Goal: Book appointment/travel/reservation

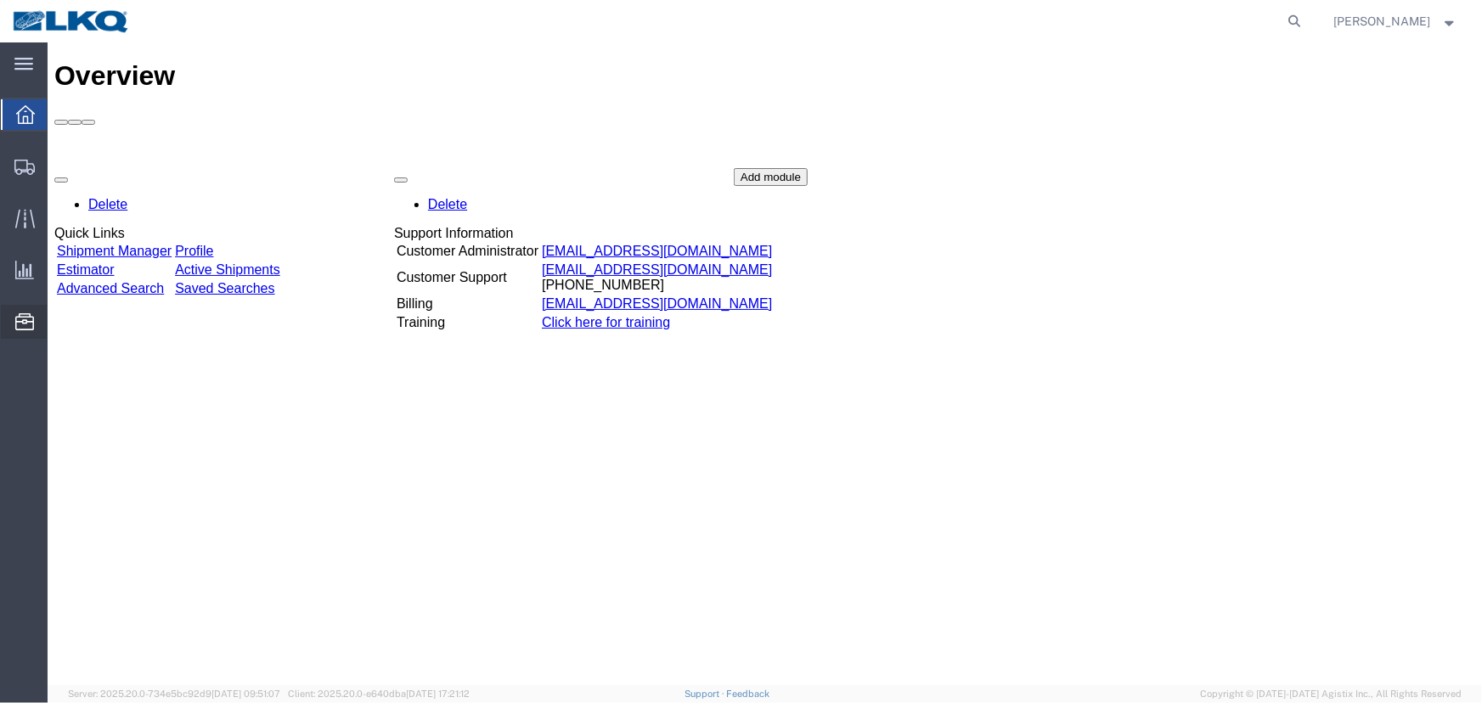
click at [0, 0] on span "Location Appointment" at bounding box center [0, 0] width 0 height 0
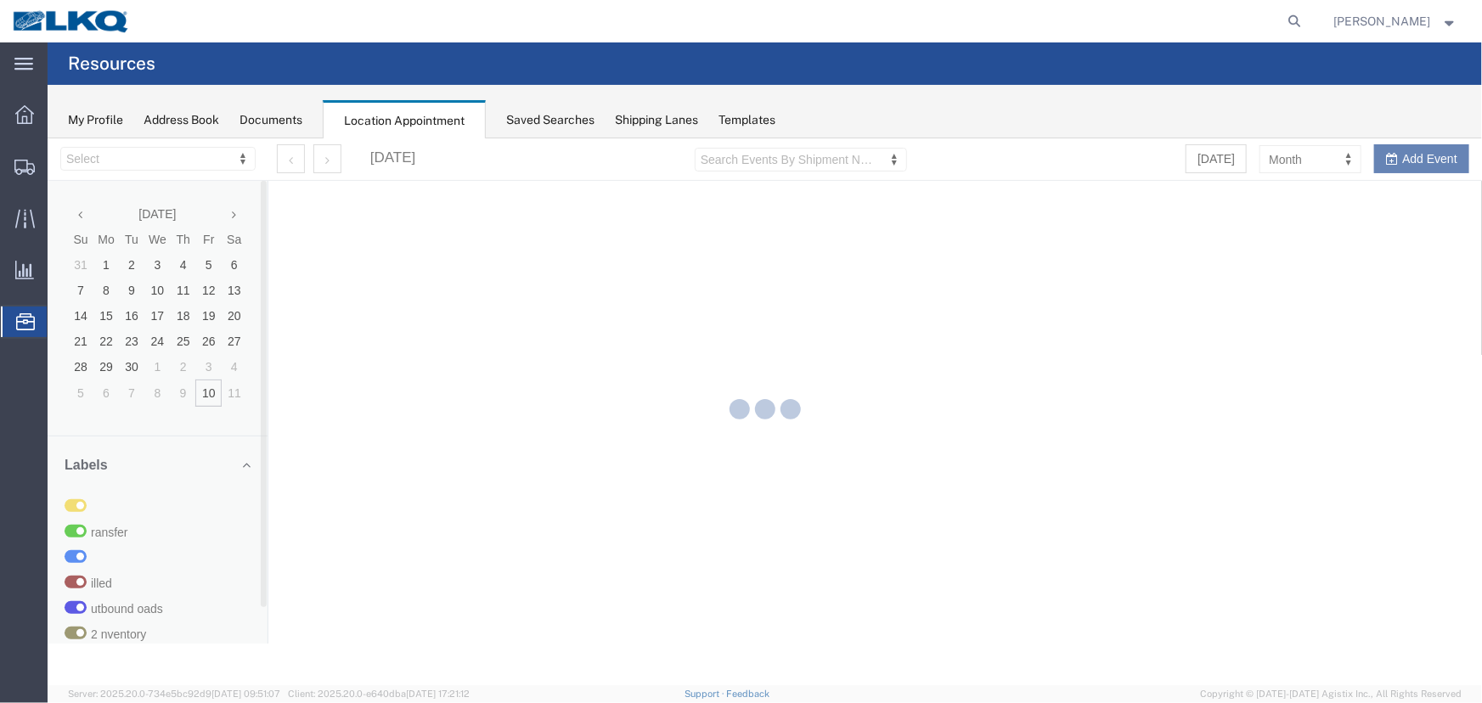
select select "27634"
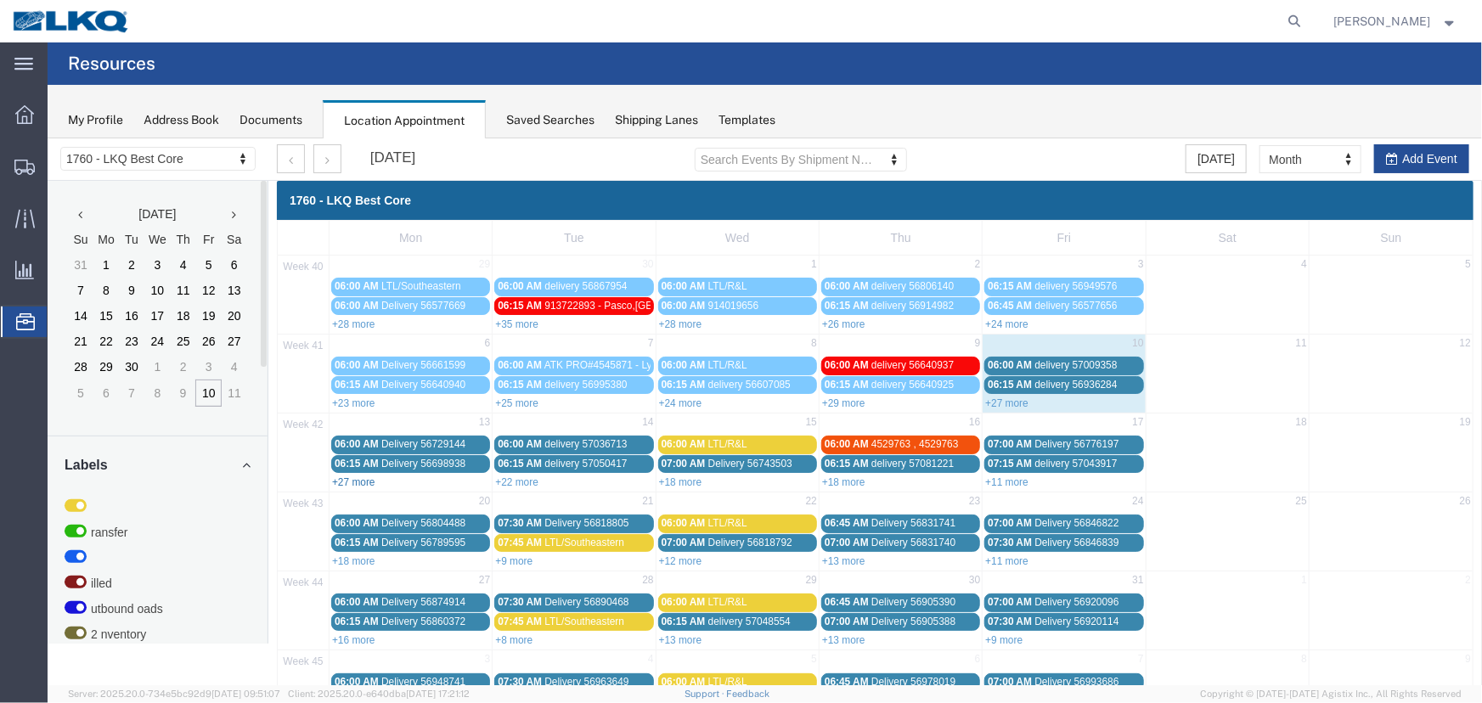
click at [356, 481] on link "+27 more" at bounding box center [352, 482] width 43 height 12
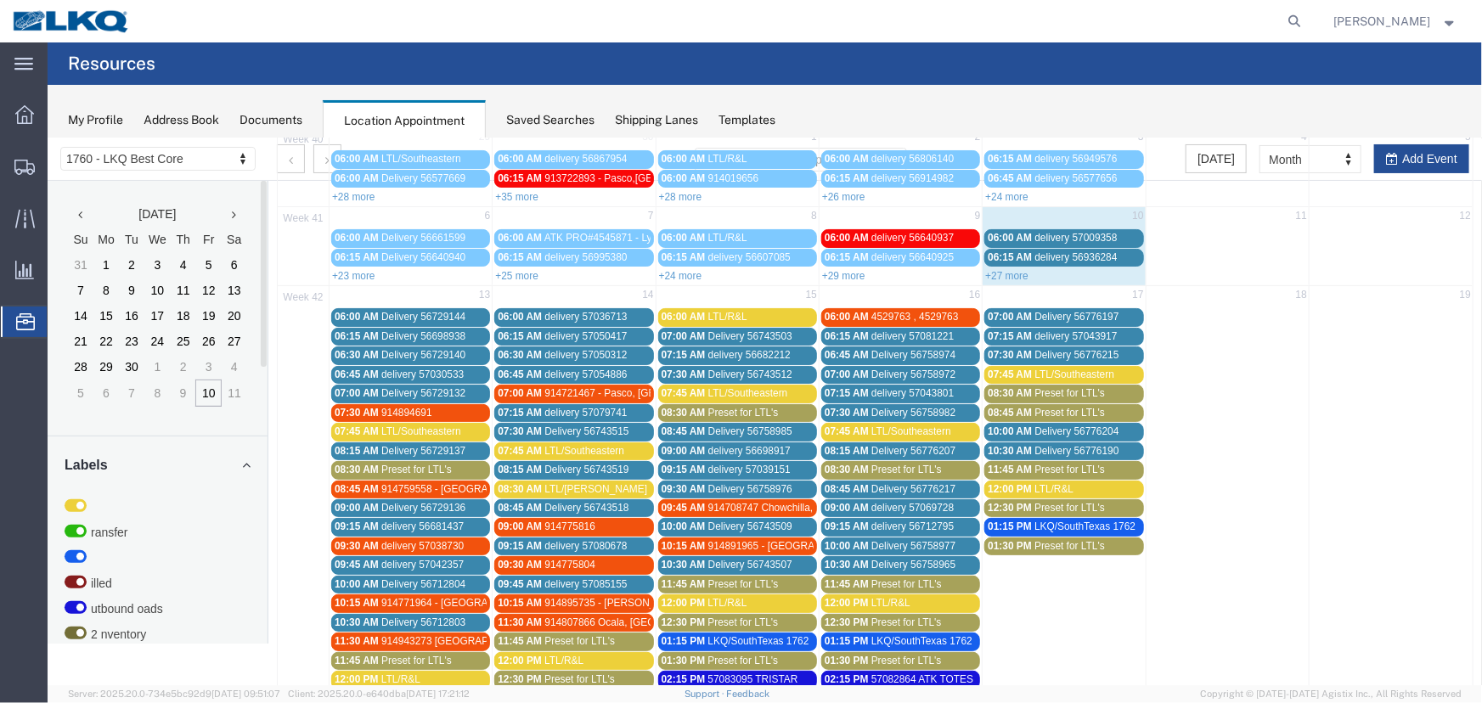
scroll to position [76, 0]
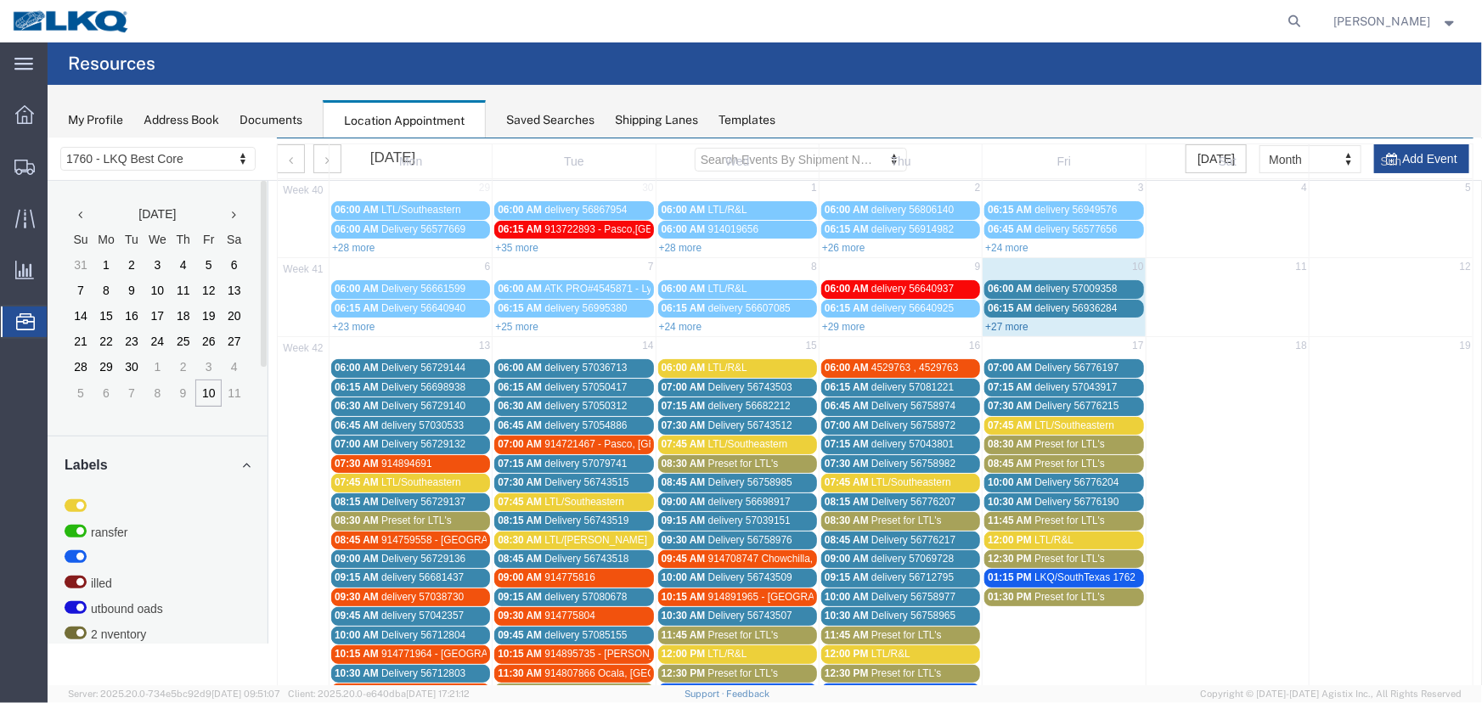
click at [999, 326] on link "+27 more" at bounding box center [1005, 326] width 43 height 12
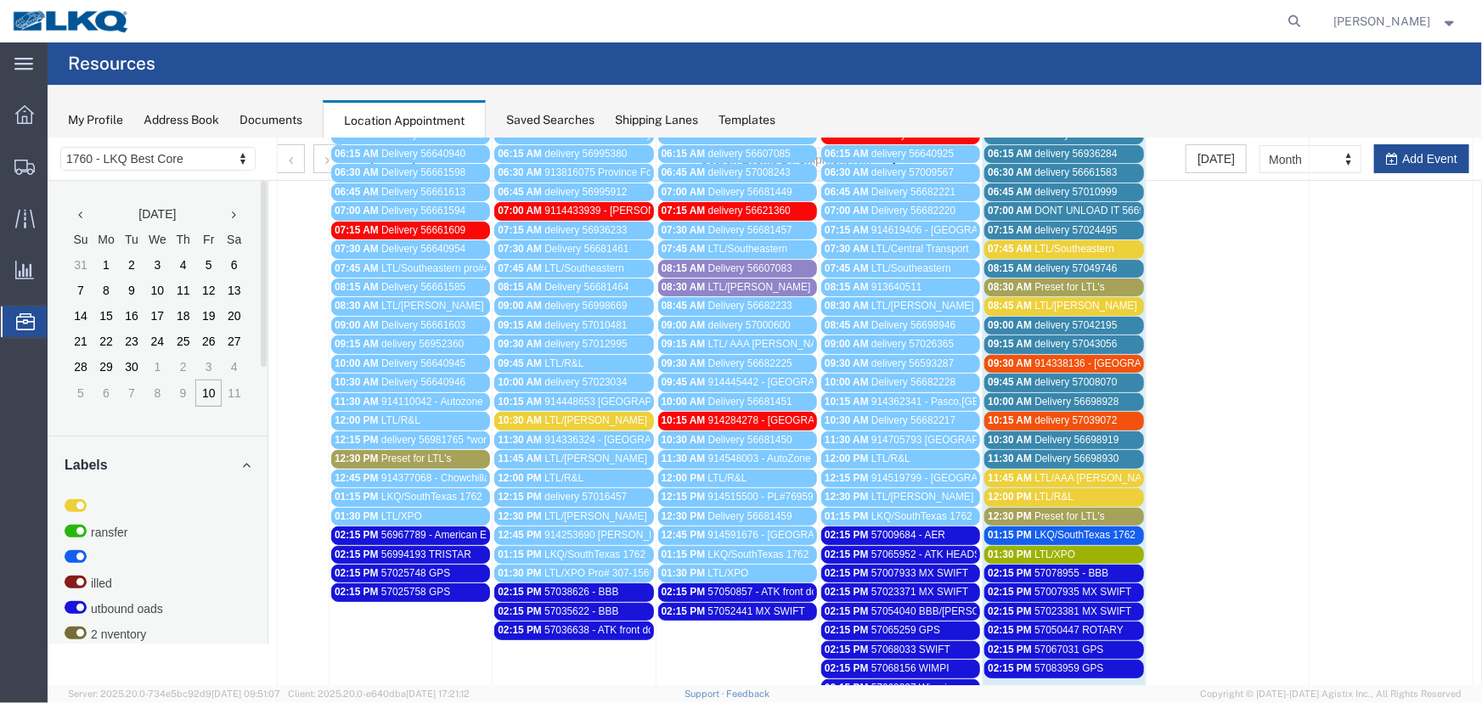
scroll to position [154, 0]
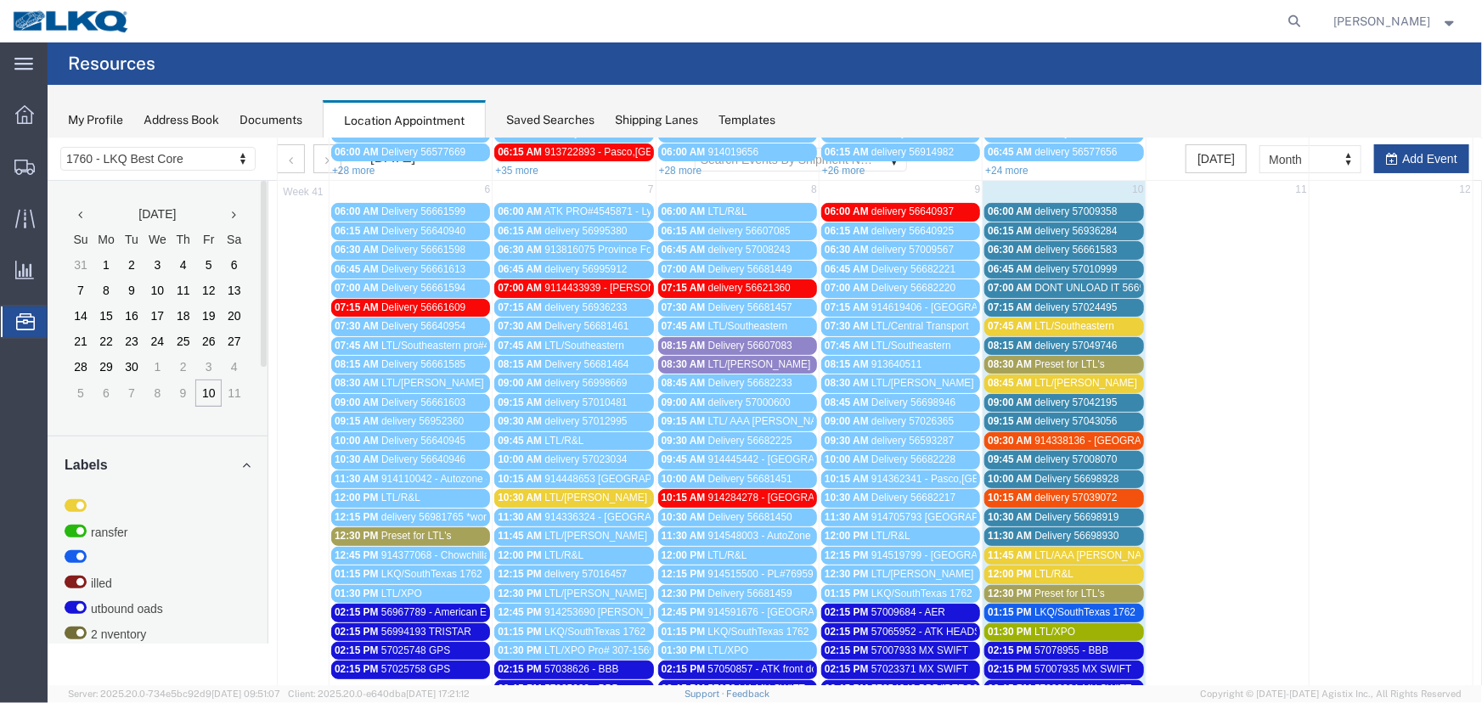
click at [1033, 381] on span "LTL/[PERSON_NAME]" at bounding box center [1084, 382] width 103 height 12
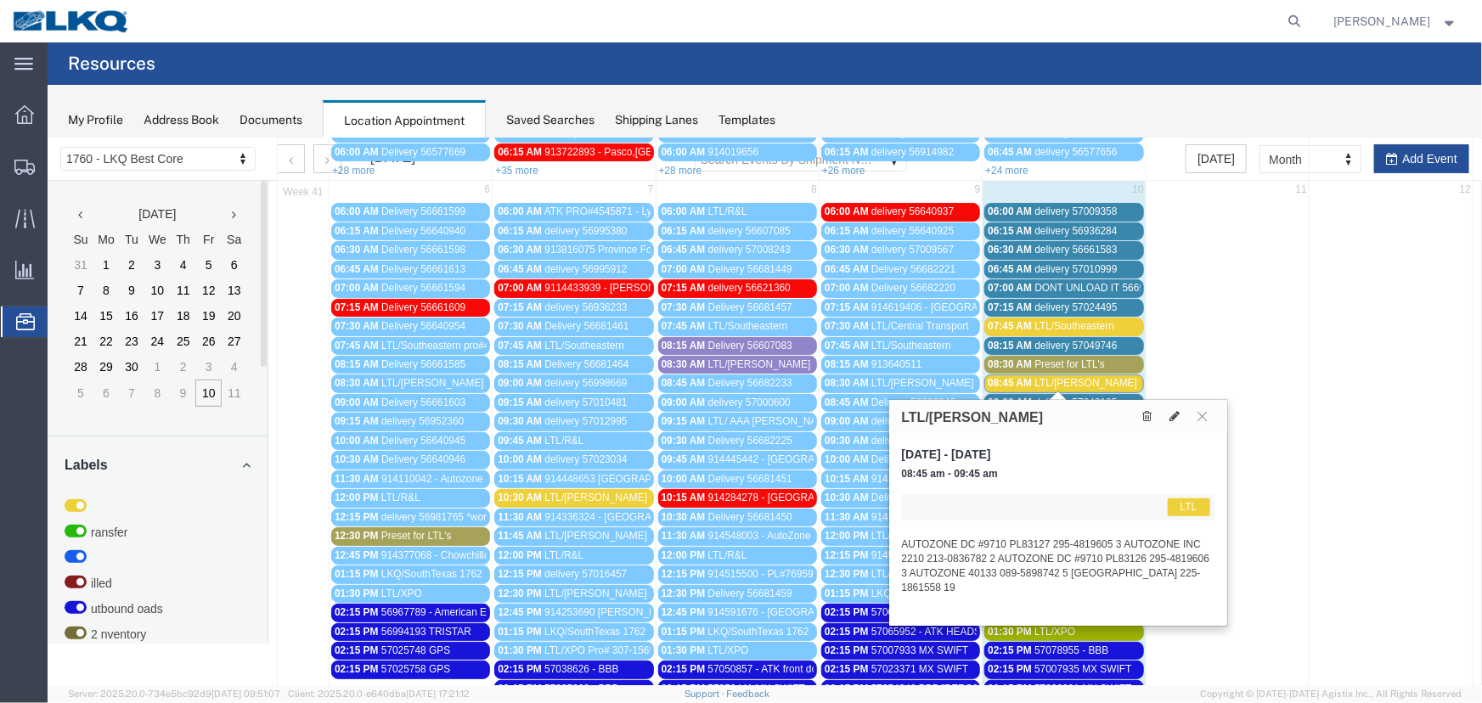
click at [1033, 381] on span "LTL/[PERSON_NAME]" at bounding box center [1084, 382] width 103 height 12
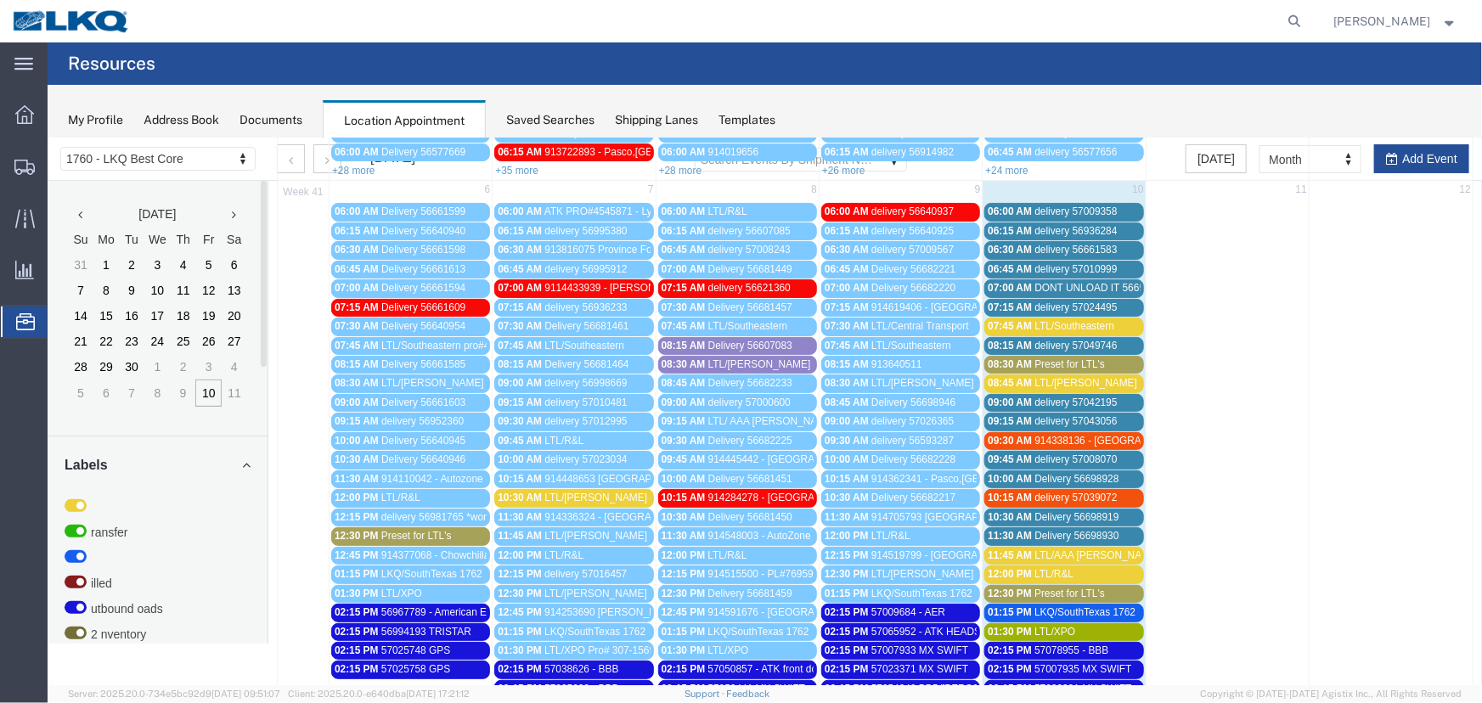
click at [1061, 549] on span "LTL/AAA [PERSON_NAME]" at bounding box center [1095, 555] width 125 height 12
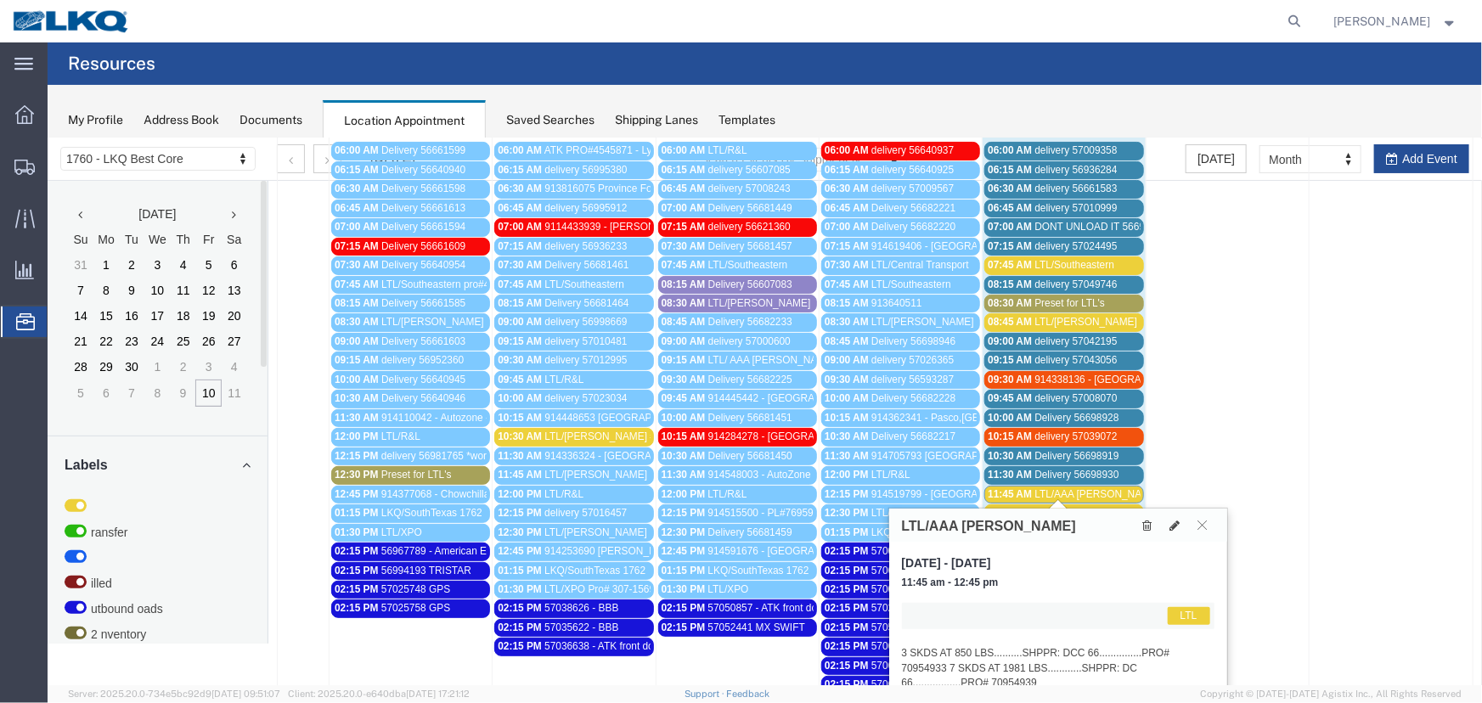
scroll to position [308, 0]
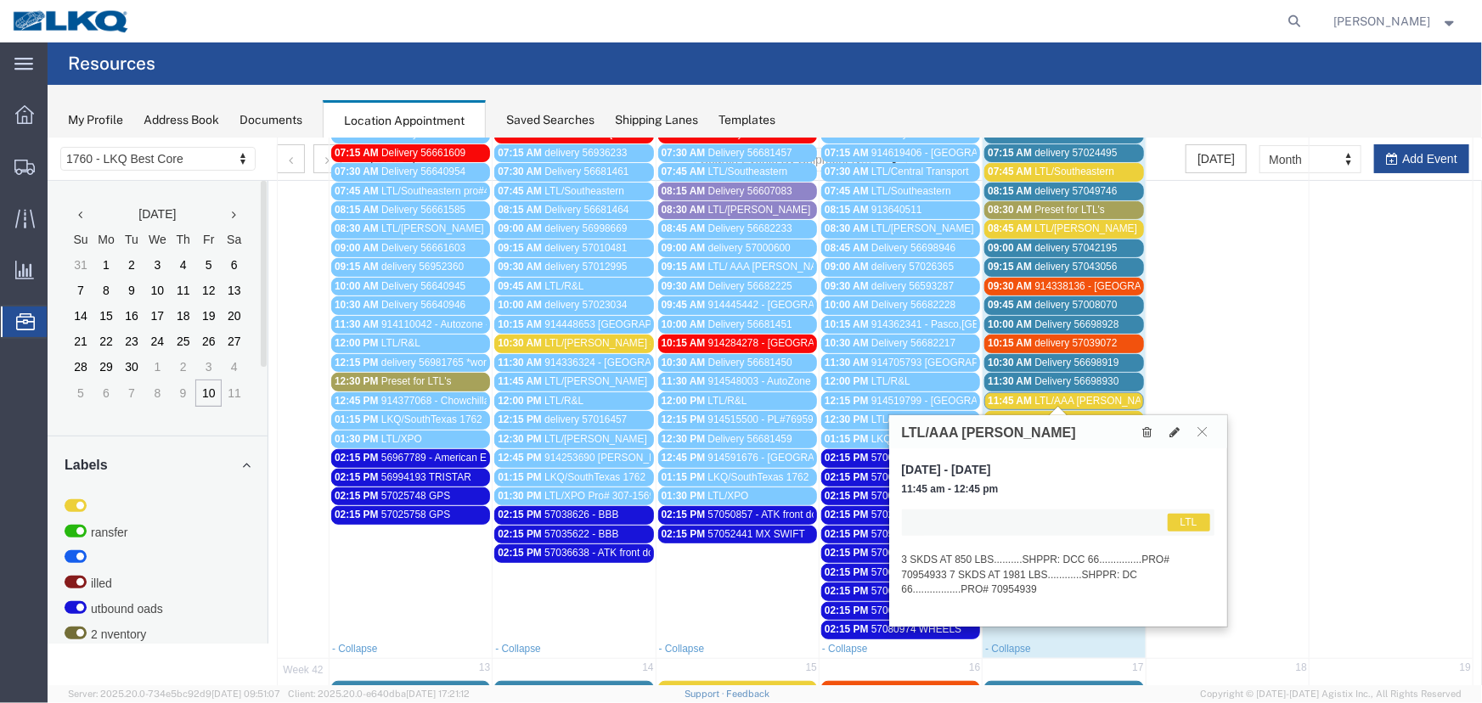
click at [1050, 397] on span "LTL/AAA [PERSON_NAME]" at bounding box center [1095, 400] width 125 height 12
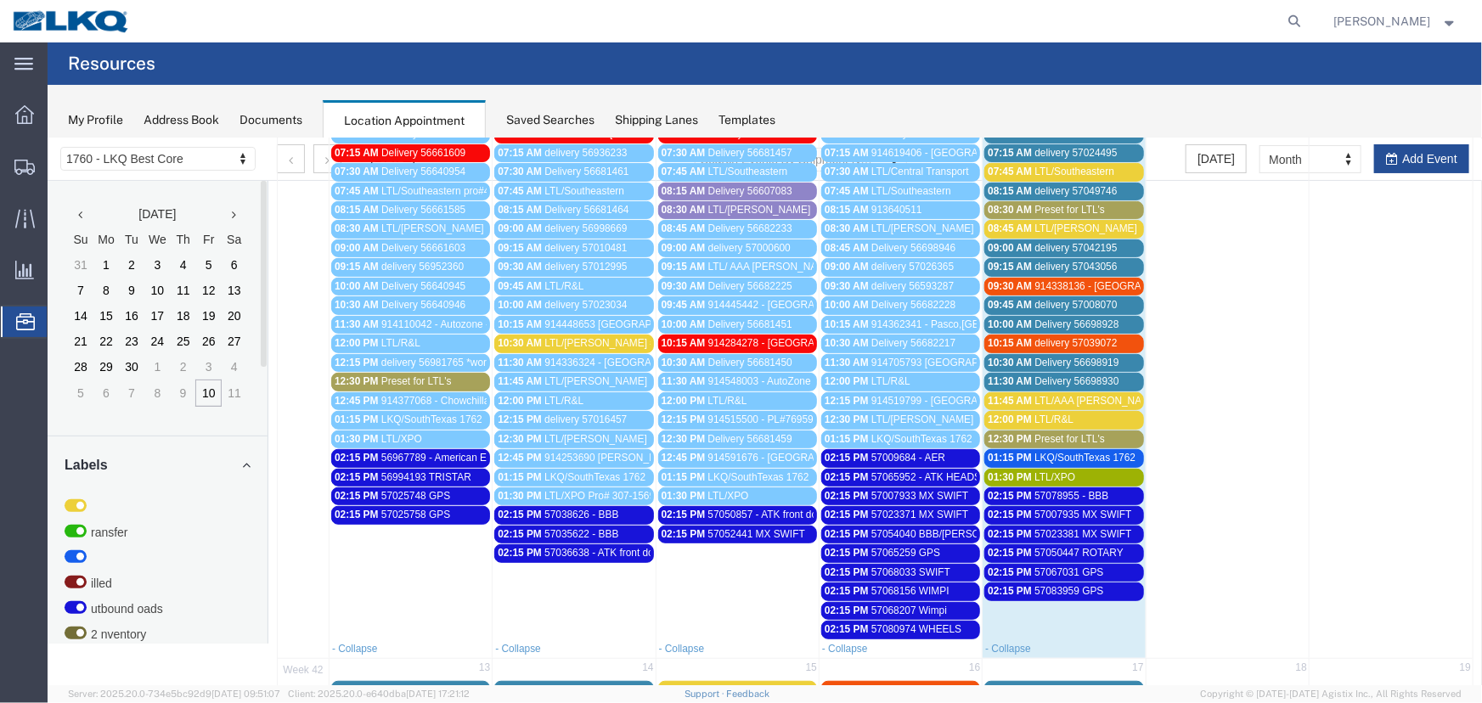
click at [1045, 415] on span "LTL/R&L" at bounding box center [1052, 419] width 39 height 12
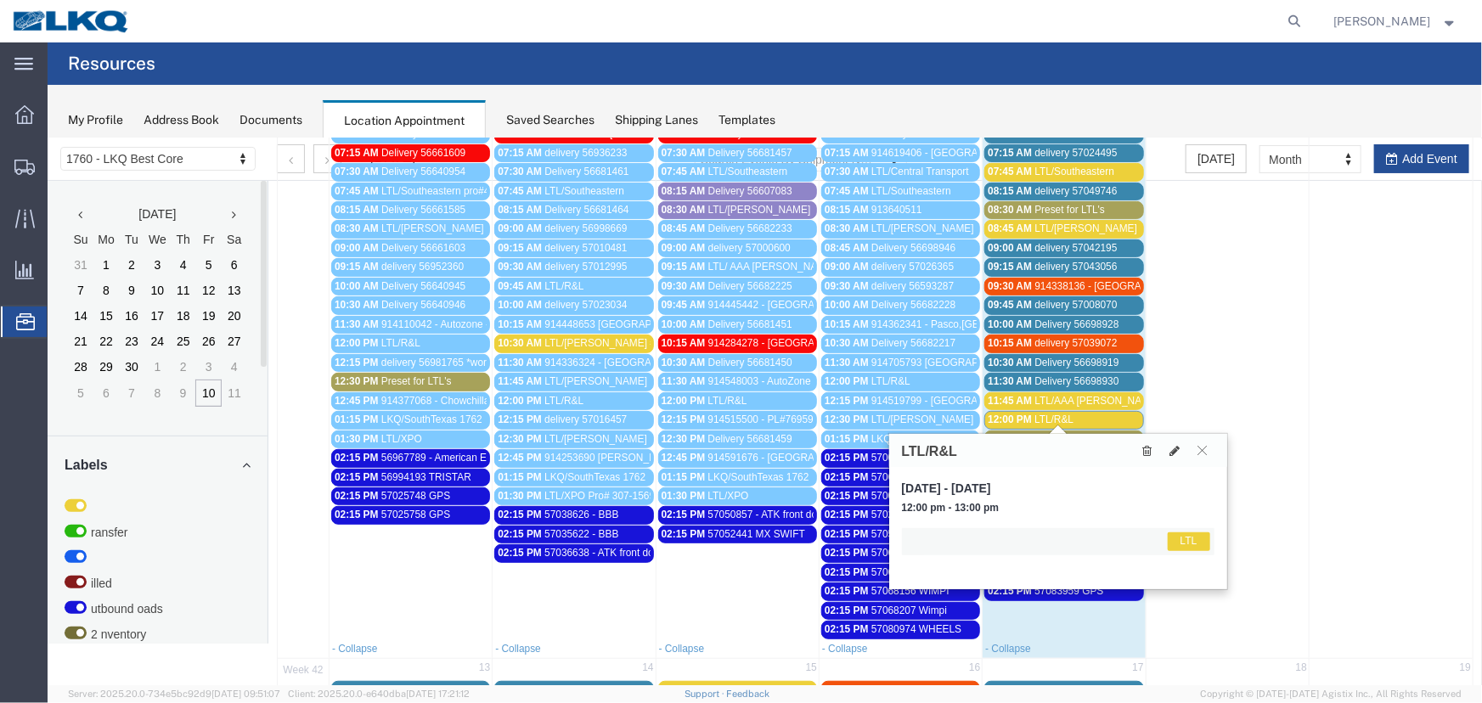
click at [1045, 415] on span "LTL/R&L" at bounding box center [1052, 419] width 39 height 12
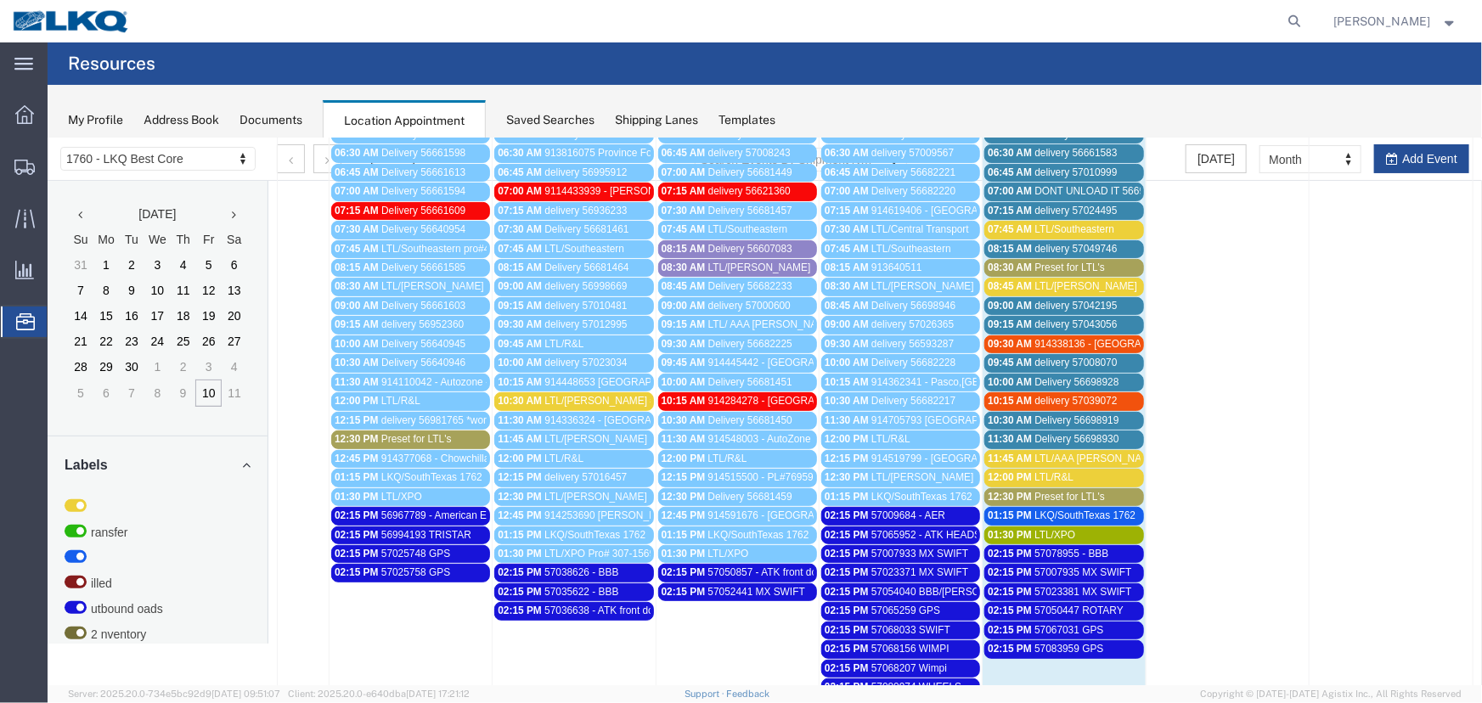
scroll to position [0, 0]
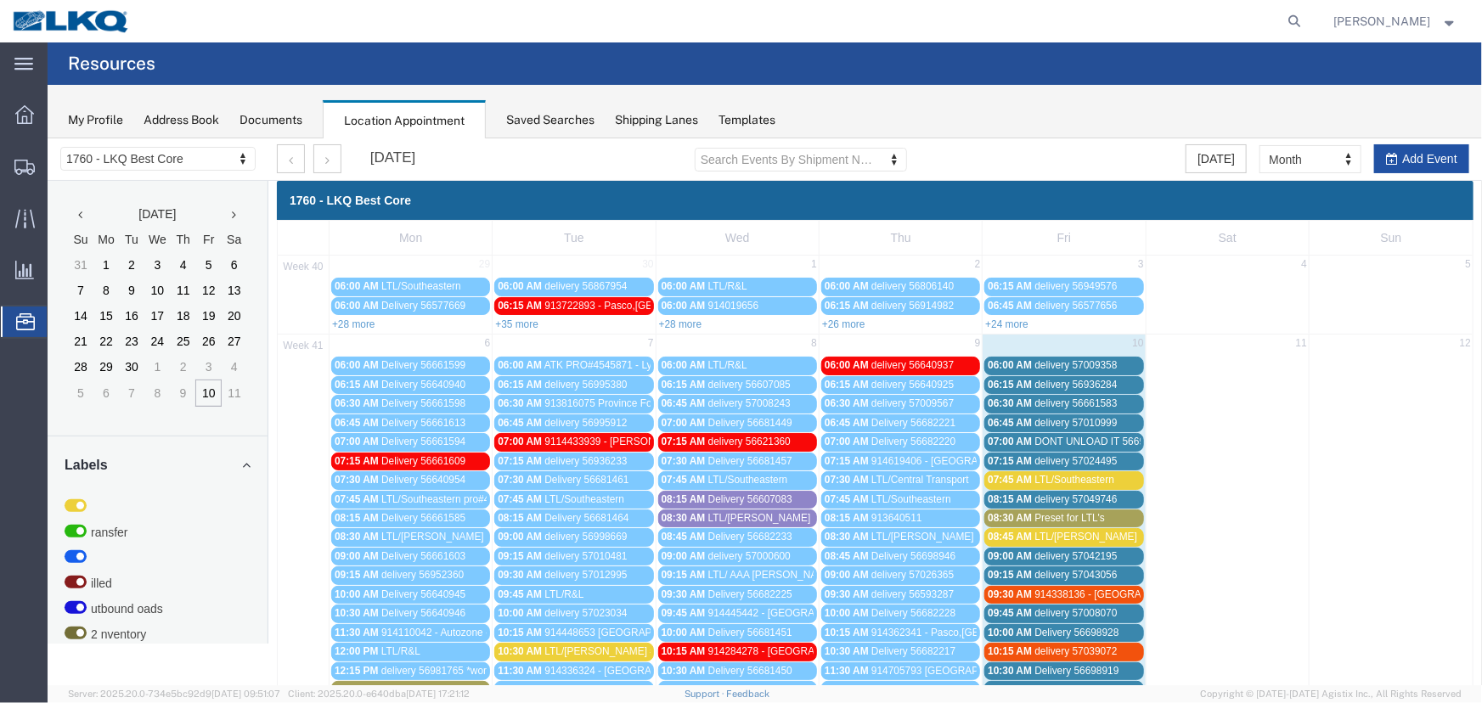
drag, startPoint x: 1413, startPoint y: 155, endPoint x: 1069, endPoint y: 240, distance: 354.3
click at [1413, 155] on button "Add Event" at bounding box center [1420, 158] width 95 height 29
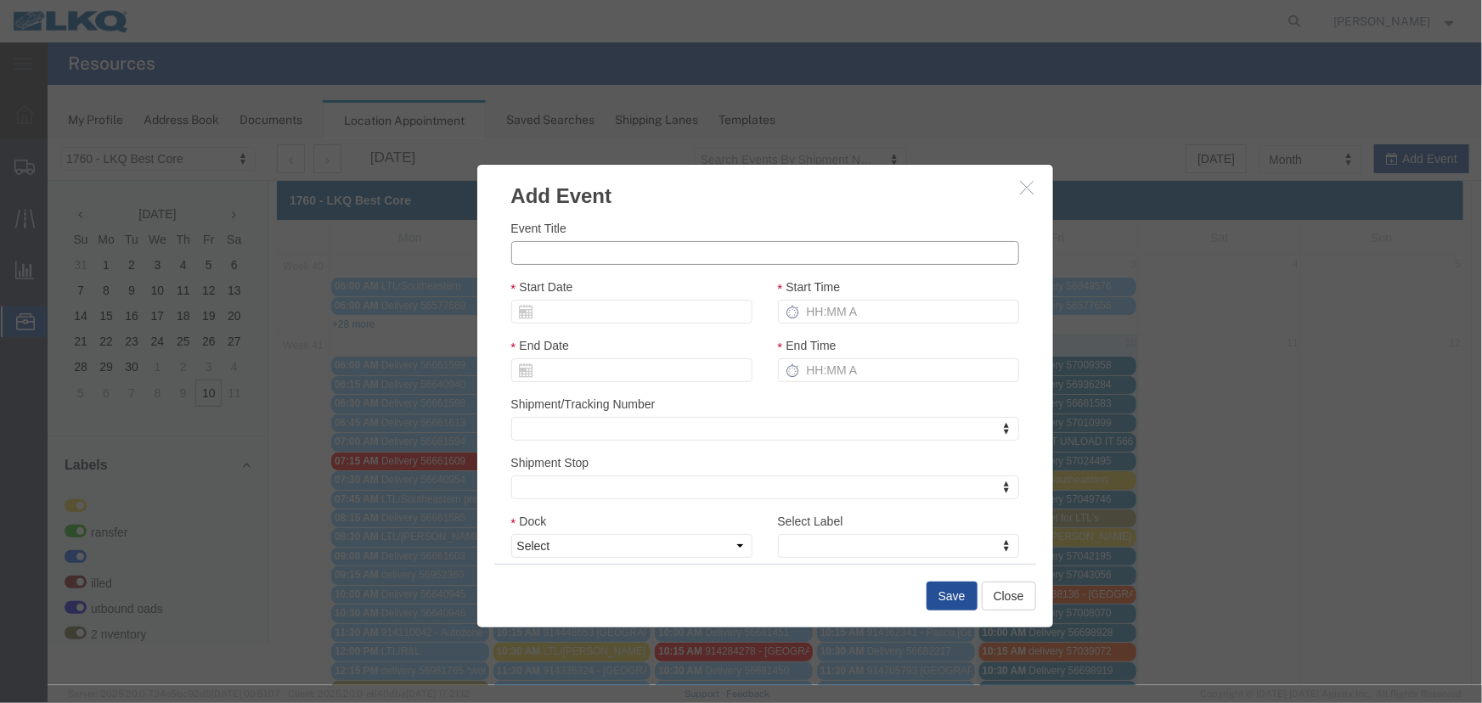
click at [636, 262] on input "Event Title" at bounding box center [764, 252] width 508 height 24
type input "57080974 - Wheels"
click at [659, 313] on input "Start Date" at bounding box center [630, 311] width 241 height 24
click at [550, 443] on td "13" at bounding box center [548, 442] width 25 height 25
click at [585, 313] on input "Start Date" at bounding box center [630, 311] width 241 height 24
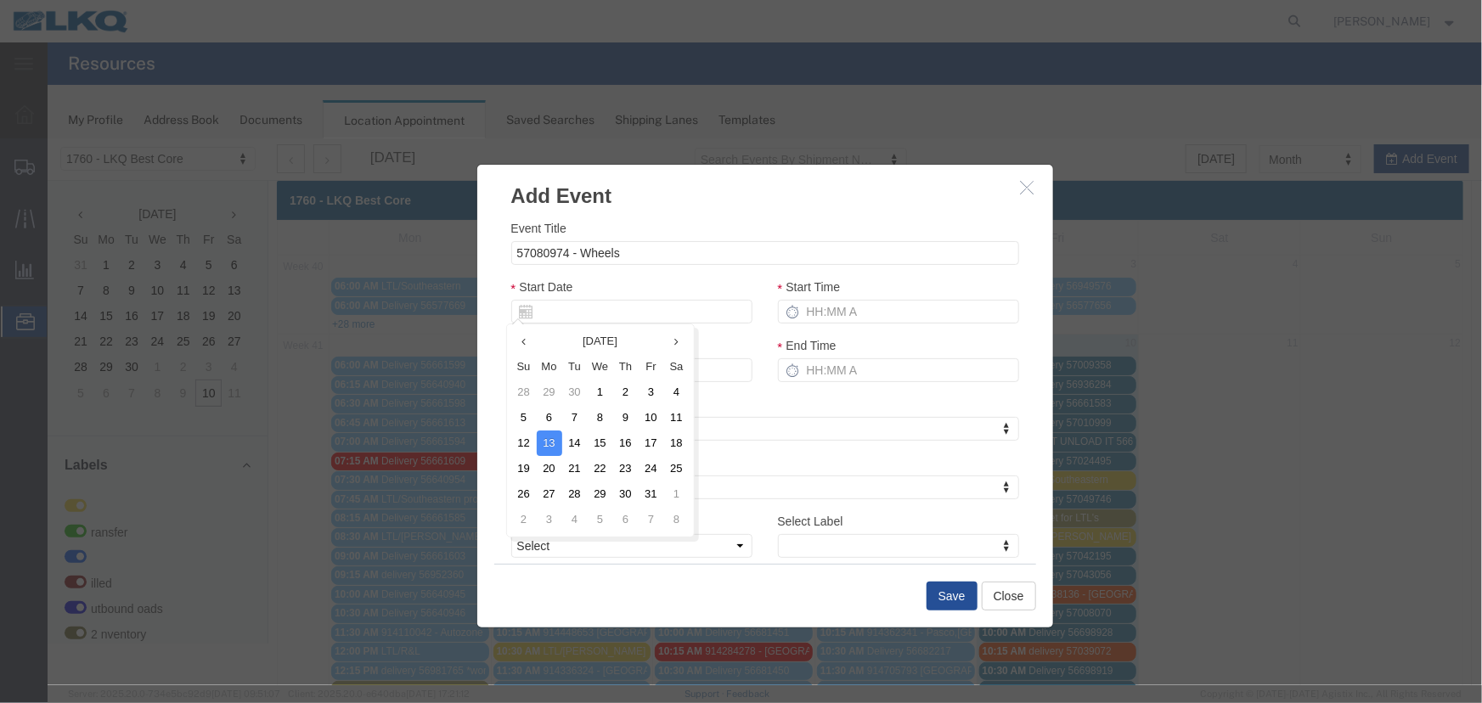
click at [649, 417] on td "10" at bounding box center [650, 416] width 25 height 25
drag, startPoint x: 874, startPoint y: 322, endPoint x: 881, endPoint y: 315, distance: 9.6
click at [874, 322] on input "Start Time" at bounding box center [897, 311] width 241 height 24
type input "215p"
click at [551, 547] on select "Select 1760 - LKQ Best Core 1760 - Outbound Loads" at bounding box center [630, 545] width 241 height 24
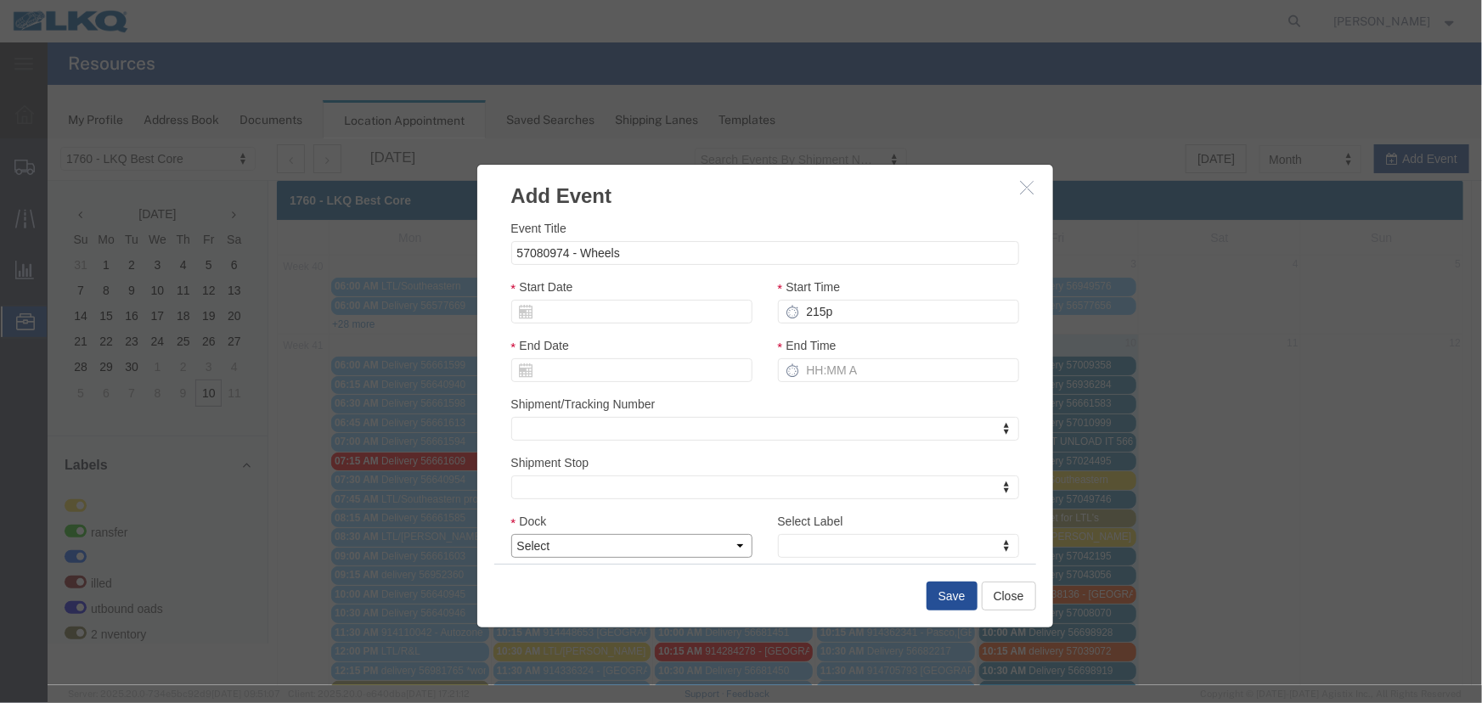
select select "1"
click at [510, 533] on select "Select 1760 - LKQ Best Core 1760 - Outbound Loads" at bounding box center [630, 545] width 241 height 24
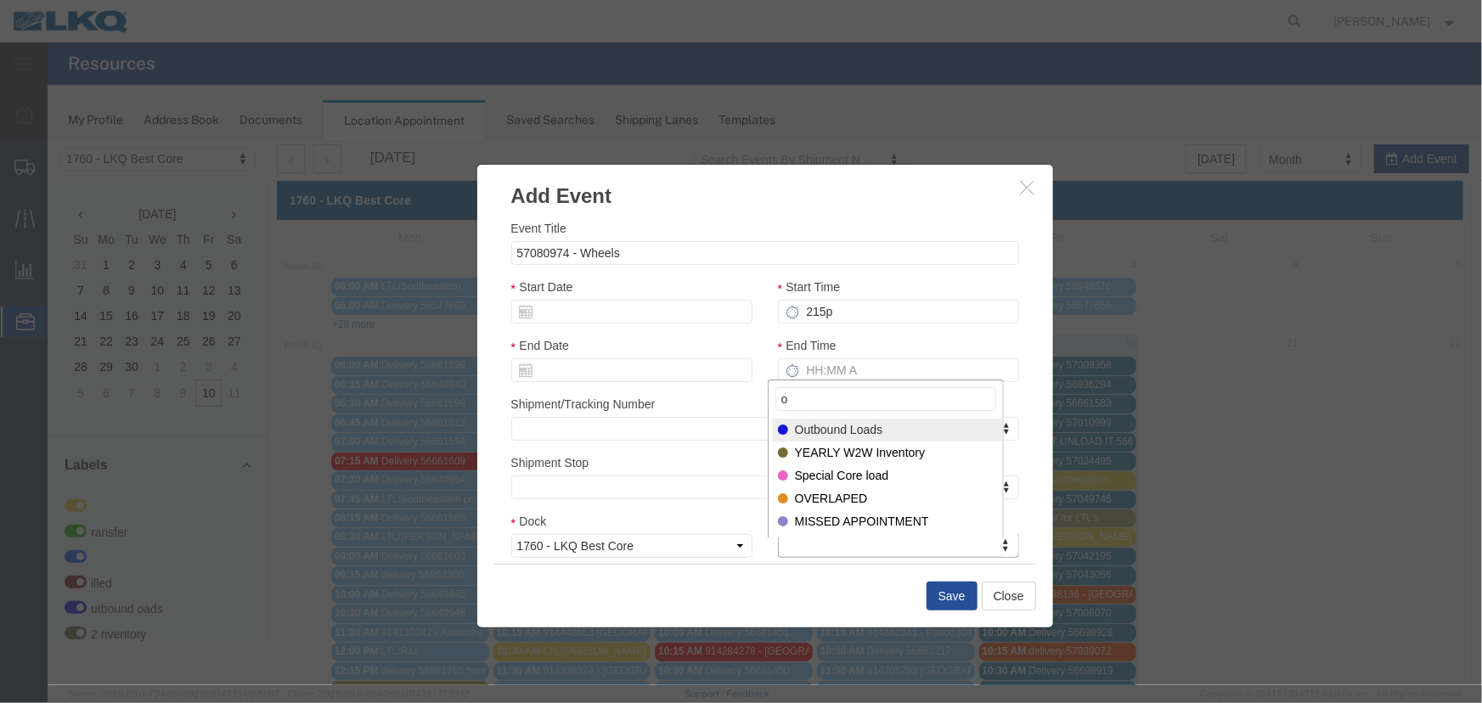
type input "o"
select select "80"
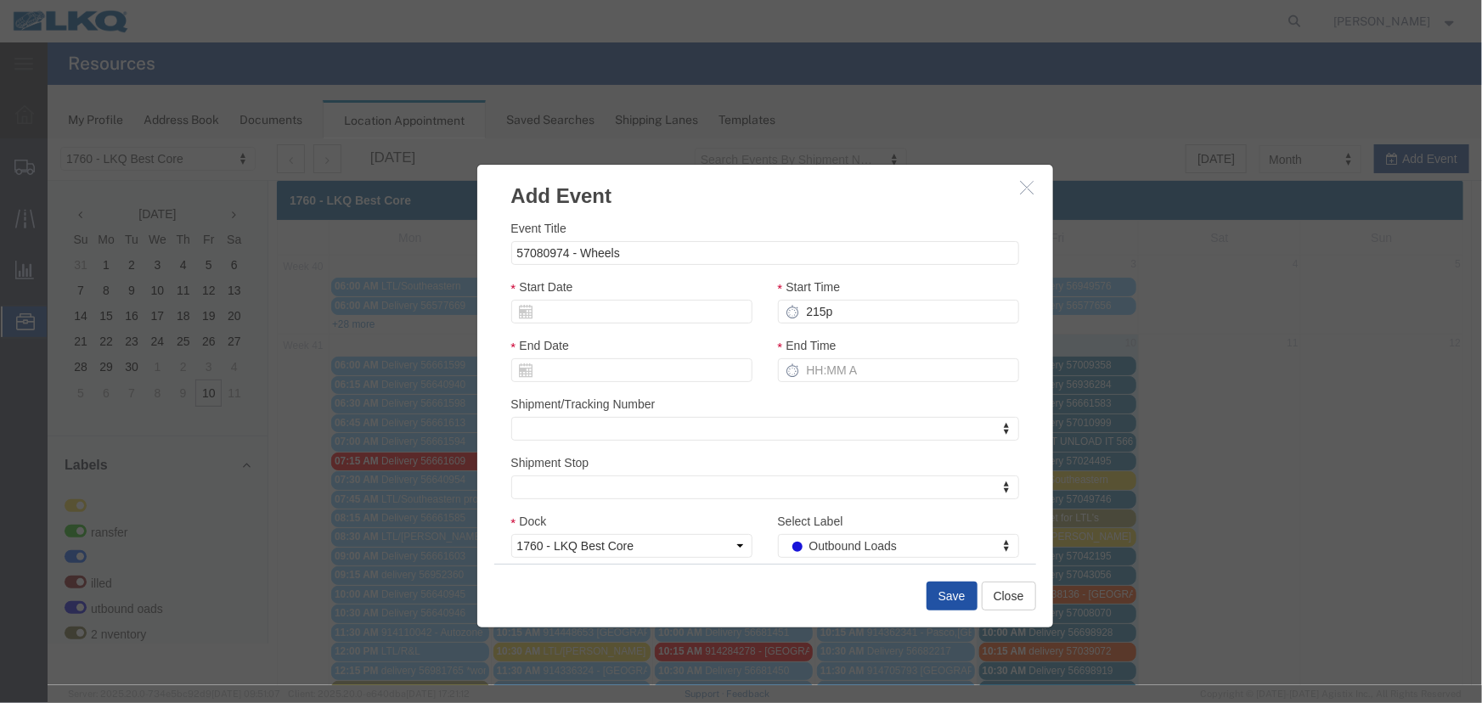
click at [937, 595] on button "Save" at bounding box center [951, 595] width 51 height 29
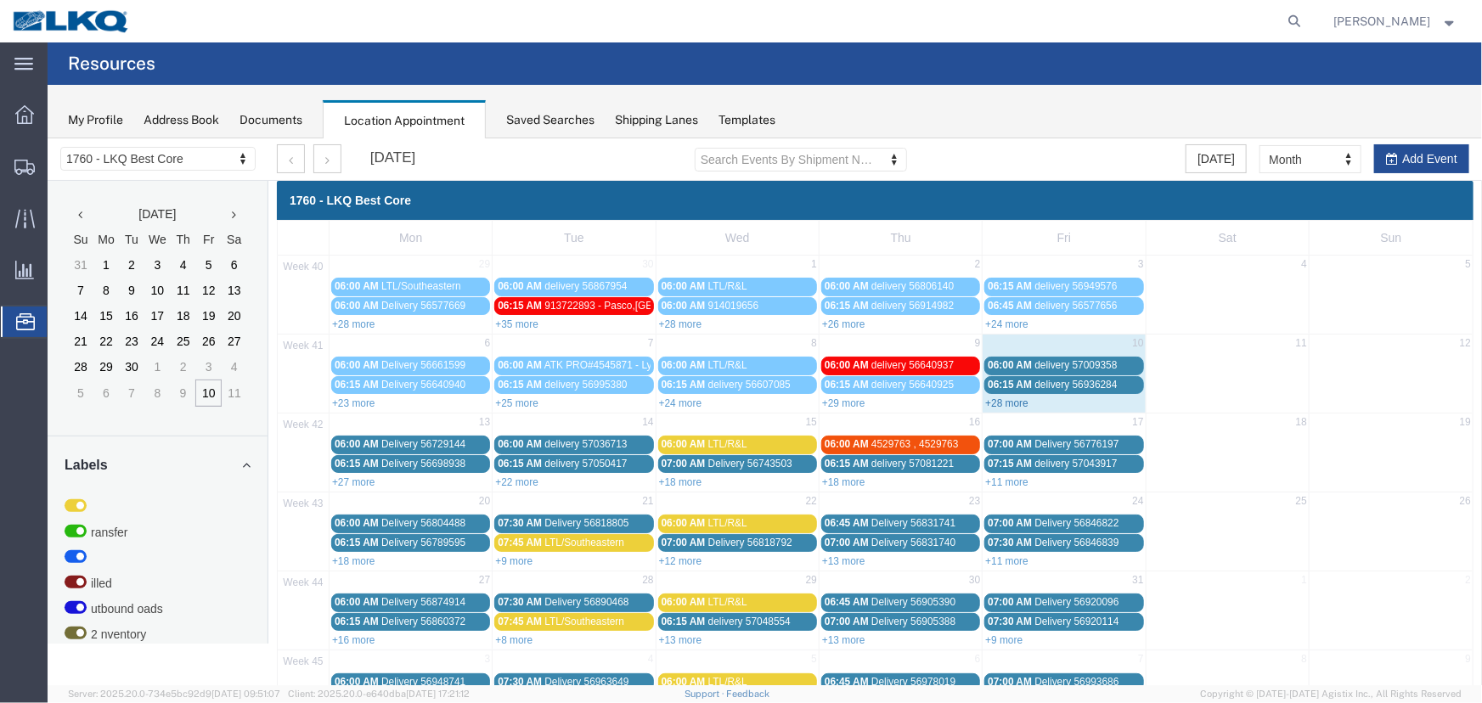
click at [1003, 397] on link "+28 more" at bounding box center [1005, 403] width 43 height 12
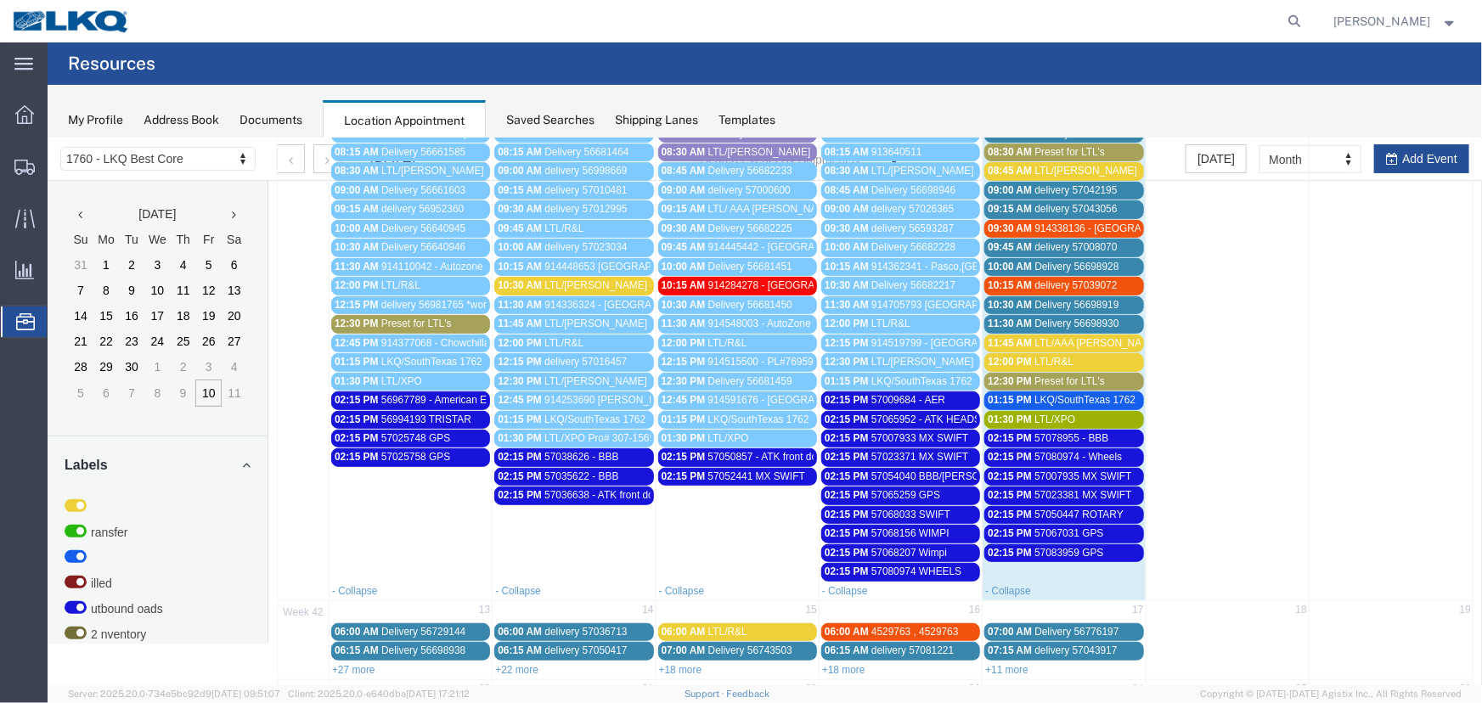
scroll to position [212, 0]
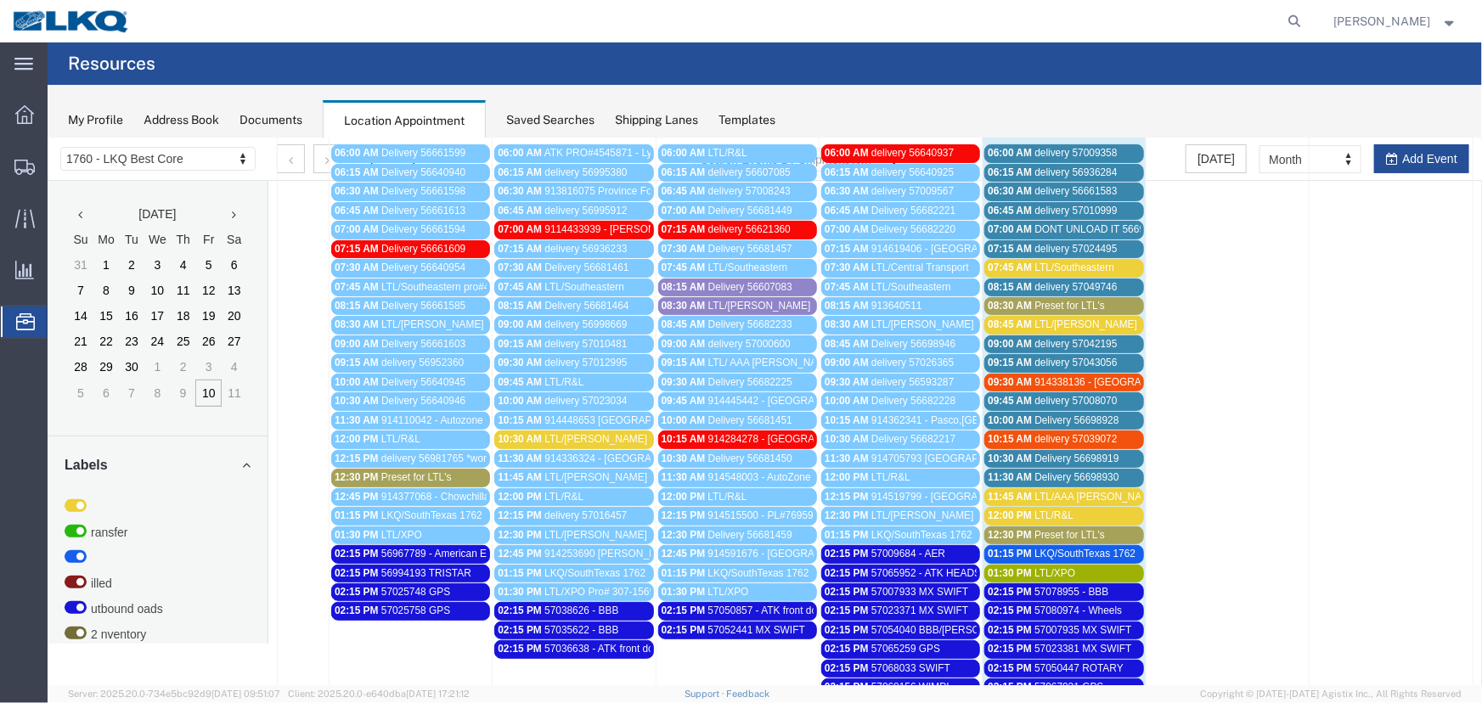
click at [1071, 301] on span "Preset for LTL's" at bounding box center [1068, 305] width 70 height 12
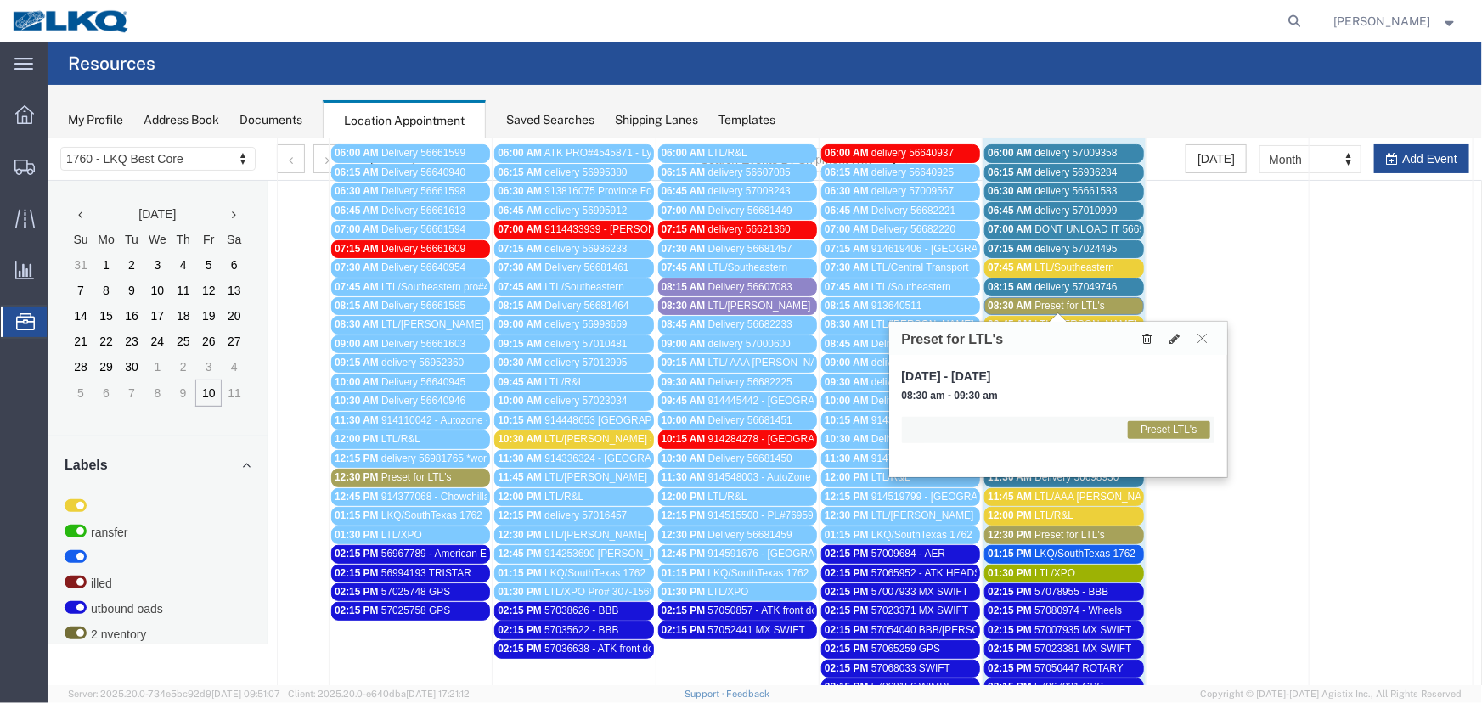
click at [1140, 337] on button at bounding box center [1146, 338] width 23 height 18
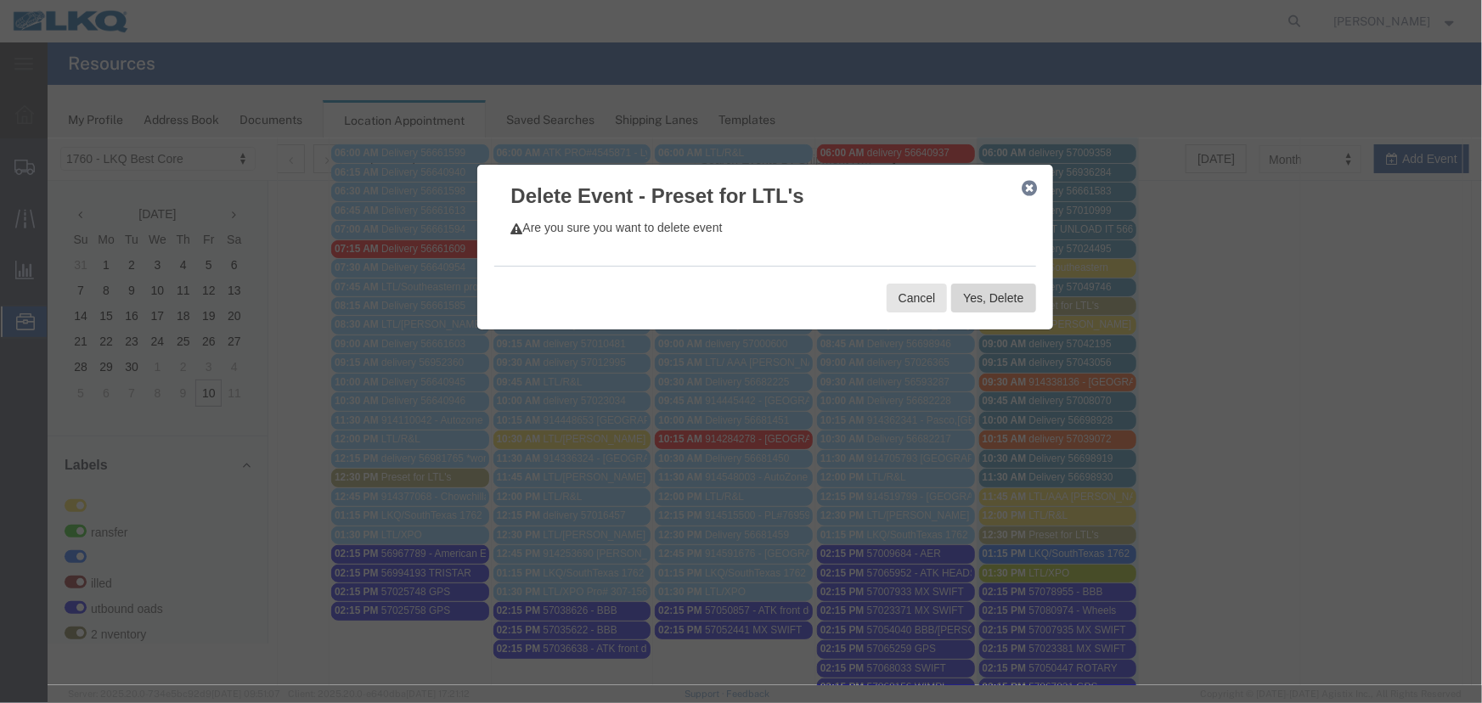
click at [988, 301] on button "Yes, Delete" at bounding box center [992, 297] width 84 height 29
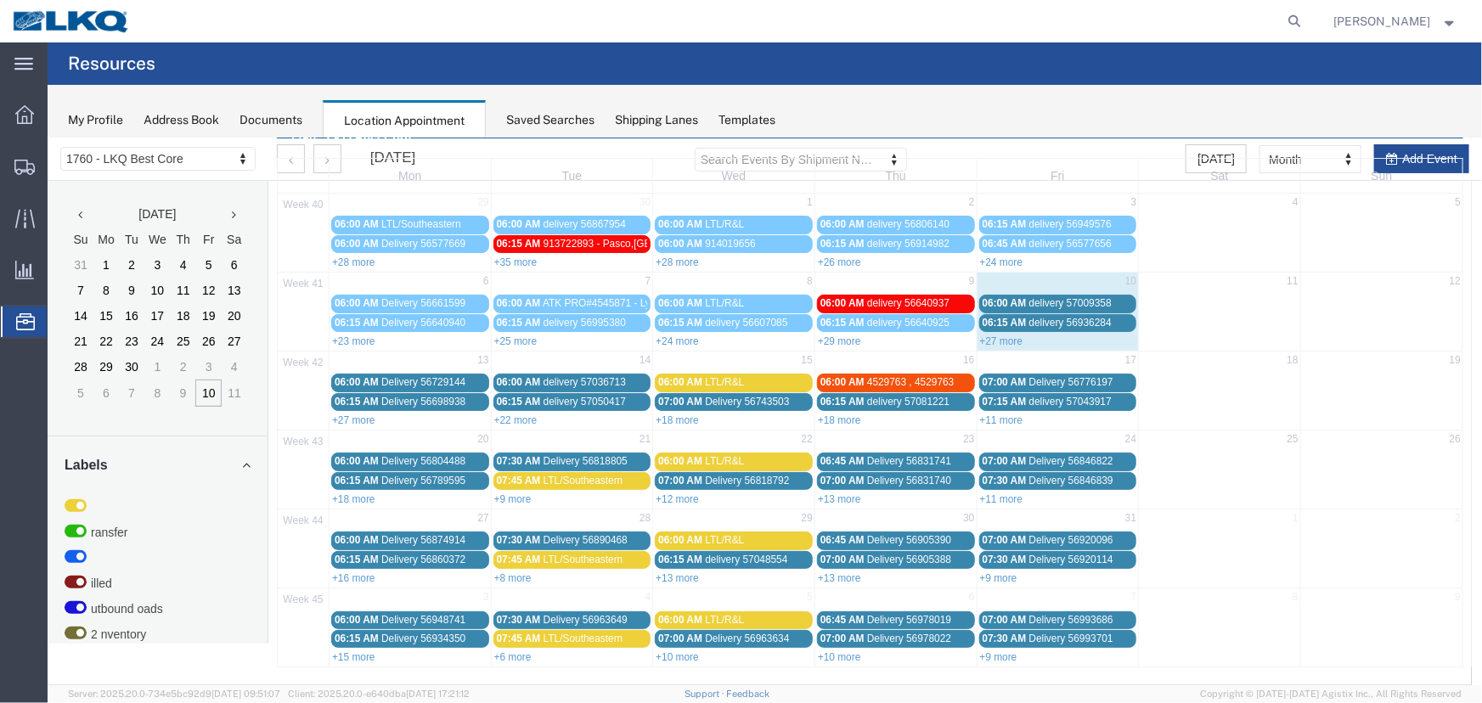
scroll to position [58, 0]
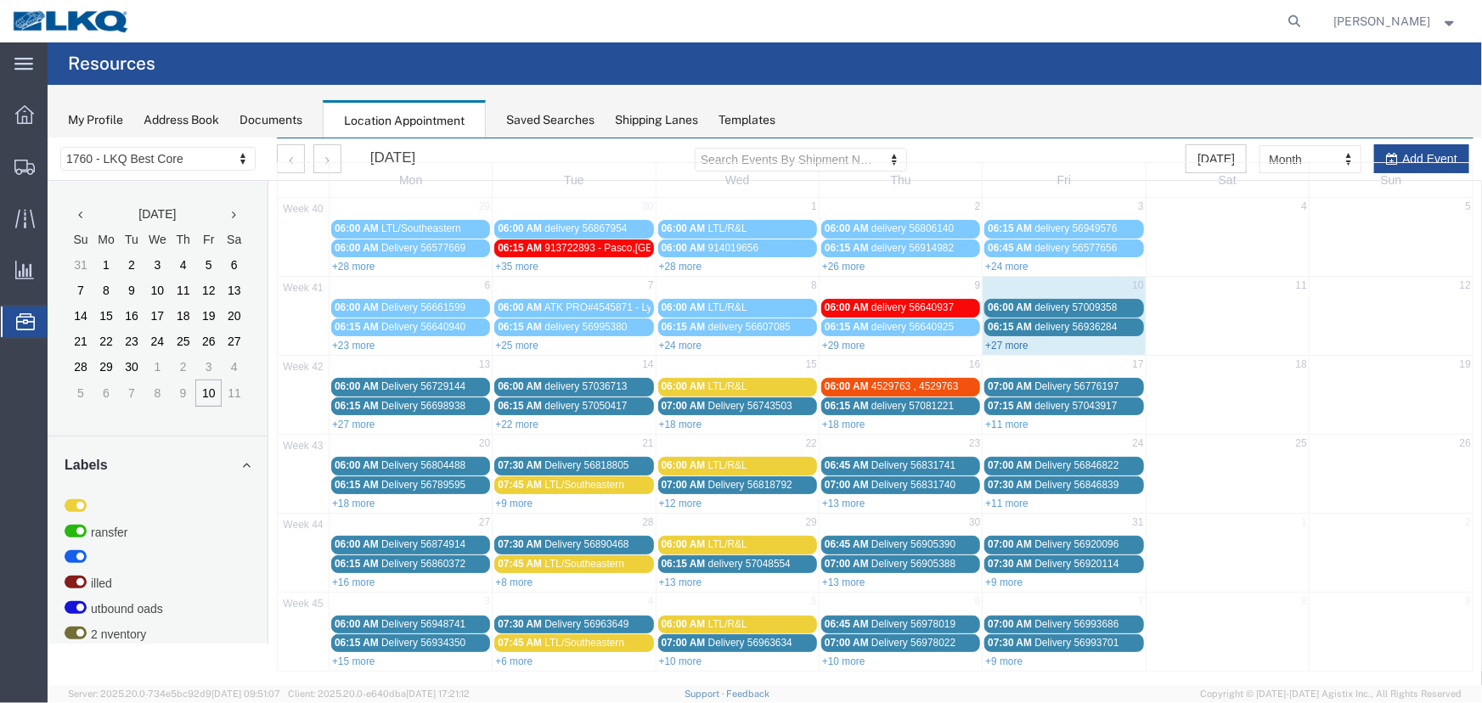
click at [1002, 342] on link "+27 more" at bounding box center [1005, 345] width 43 height 12
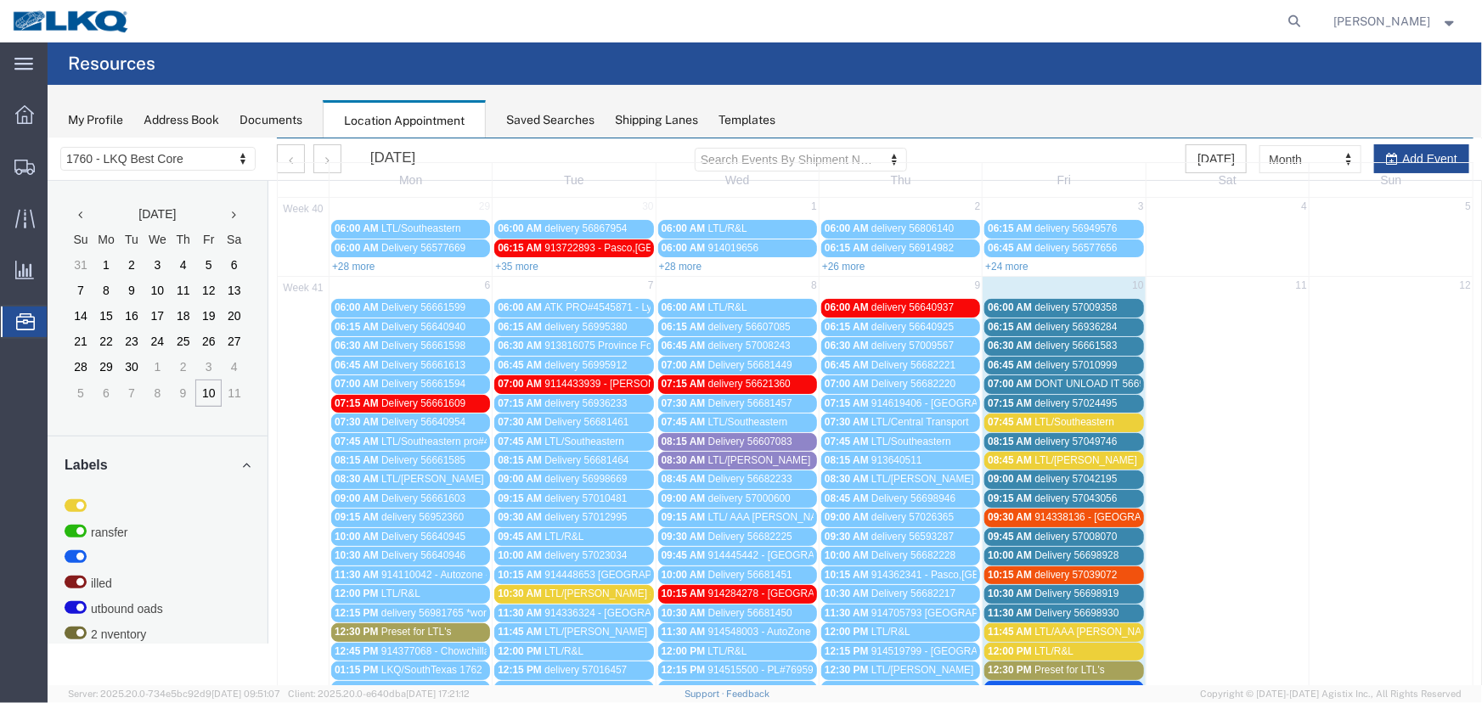
click at [1095, 378] on span "DONT UNLOAD IT 56698922 SEE [PERSON_NAME]" at bounding box center [1153, 383] width 241 height 12
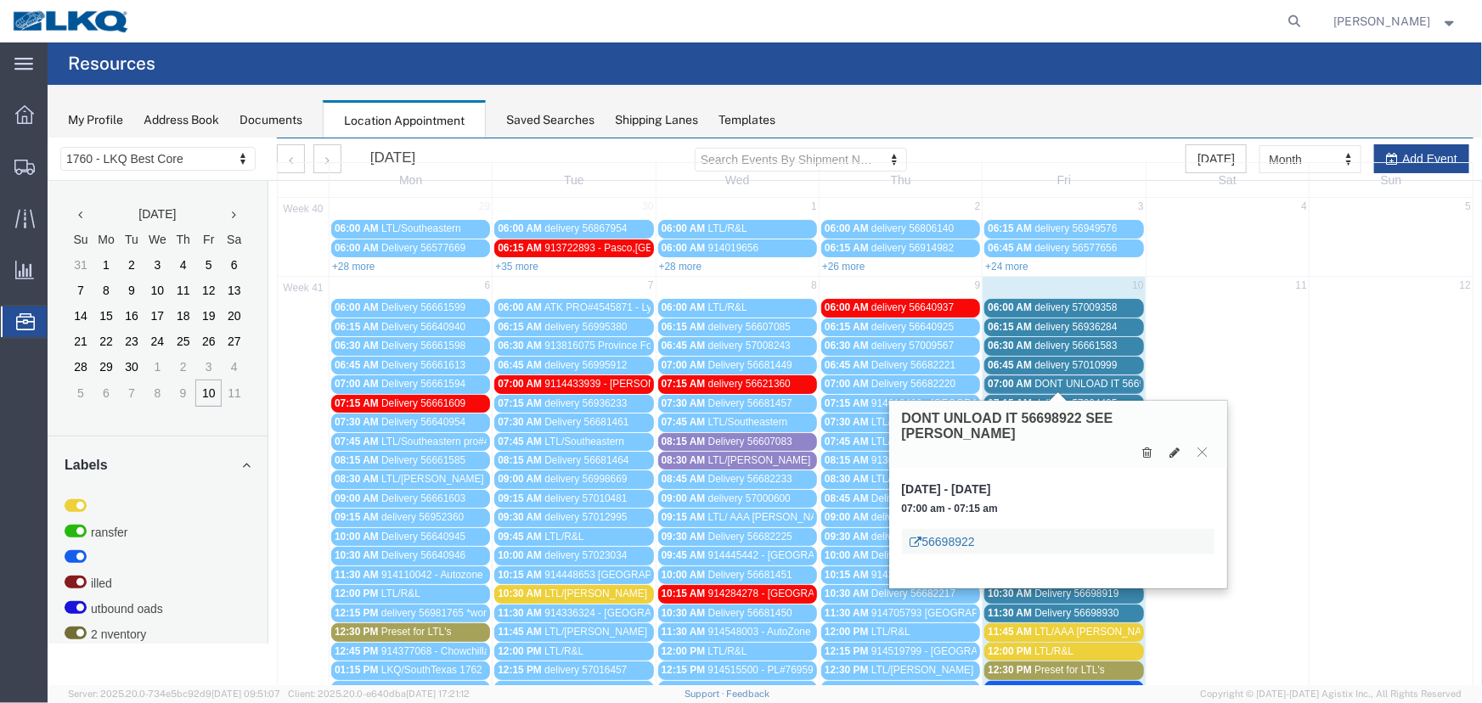
click at [954, 532] on link "56698922" at bounding box center [941, 540] width 65 height 17
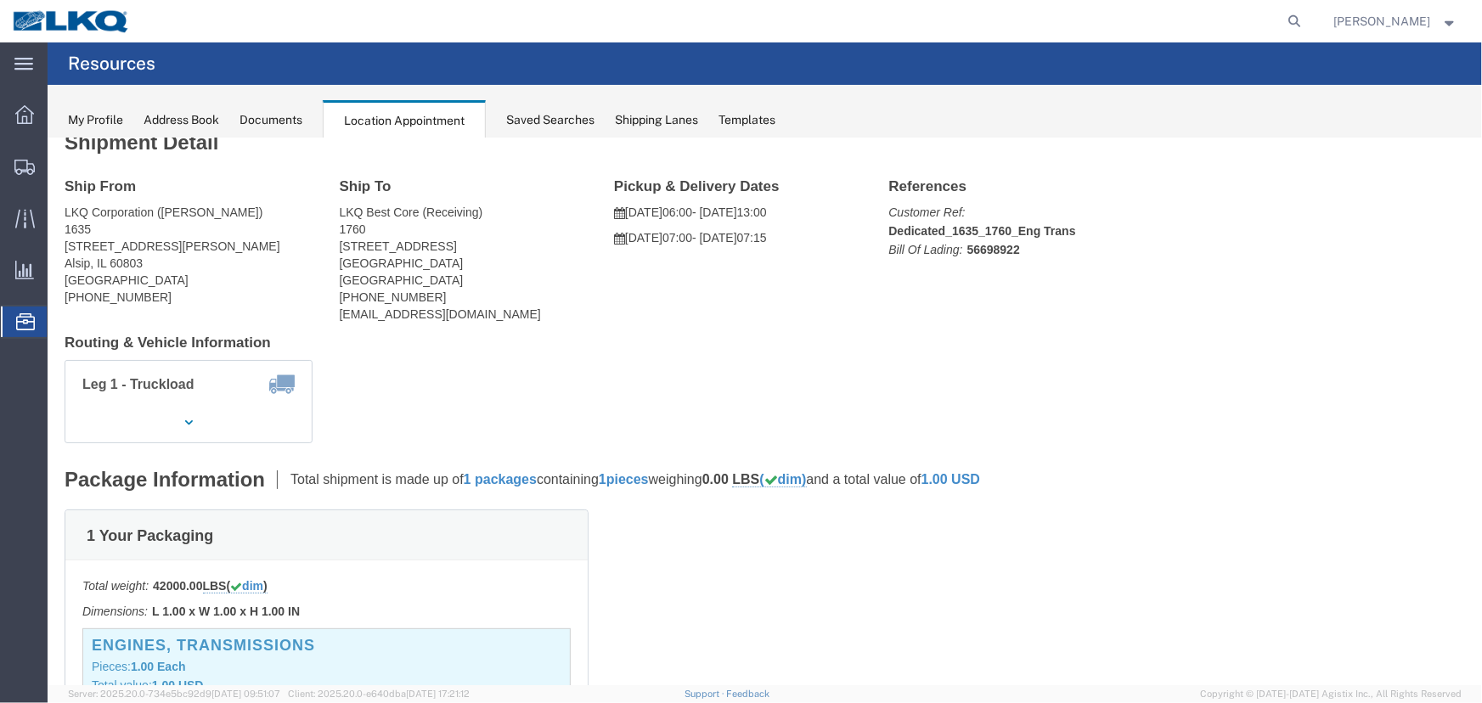
scroll to position [0, 0]
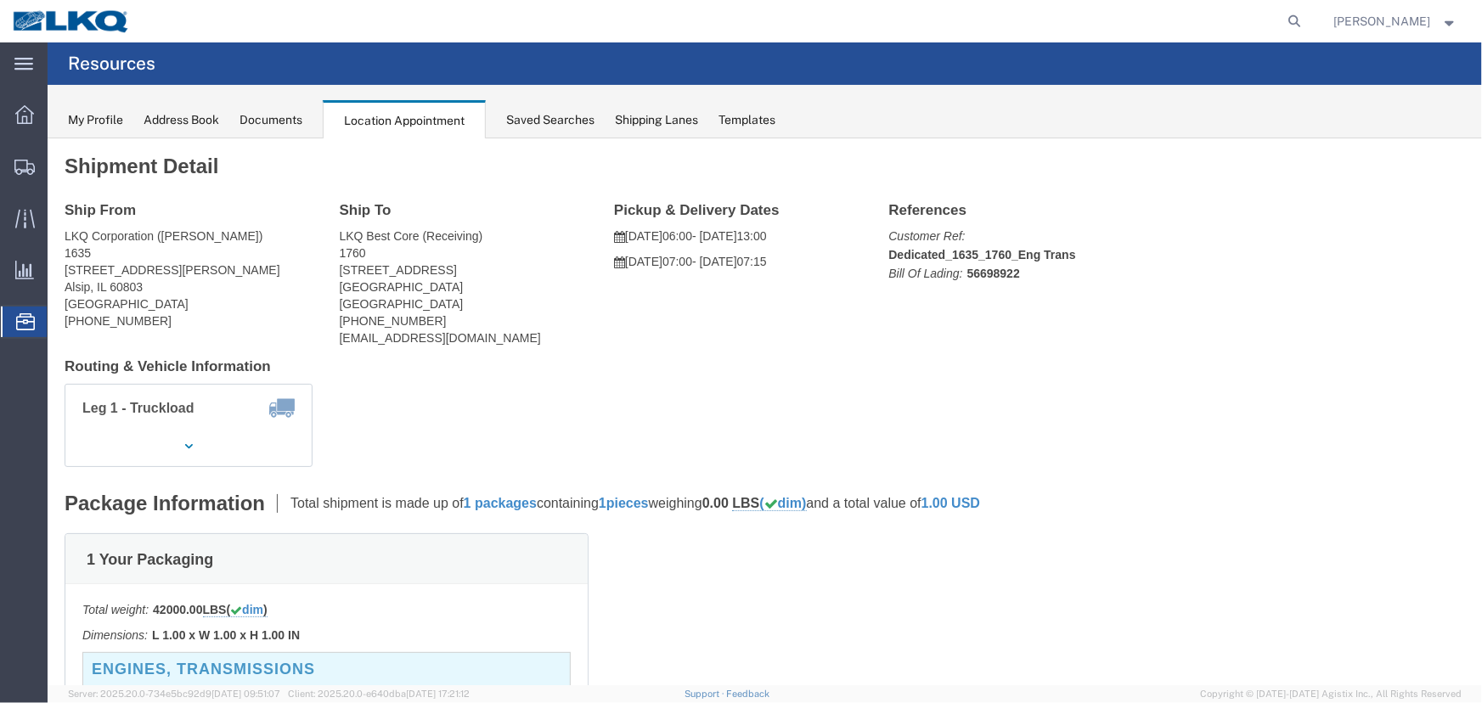
click at [272, 127] on div "Documents" at bounding box center [270, 120] width 63 height 18
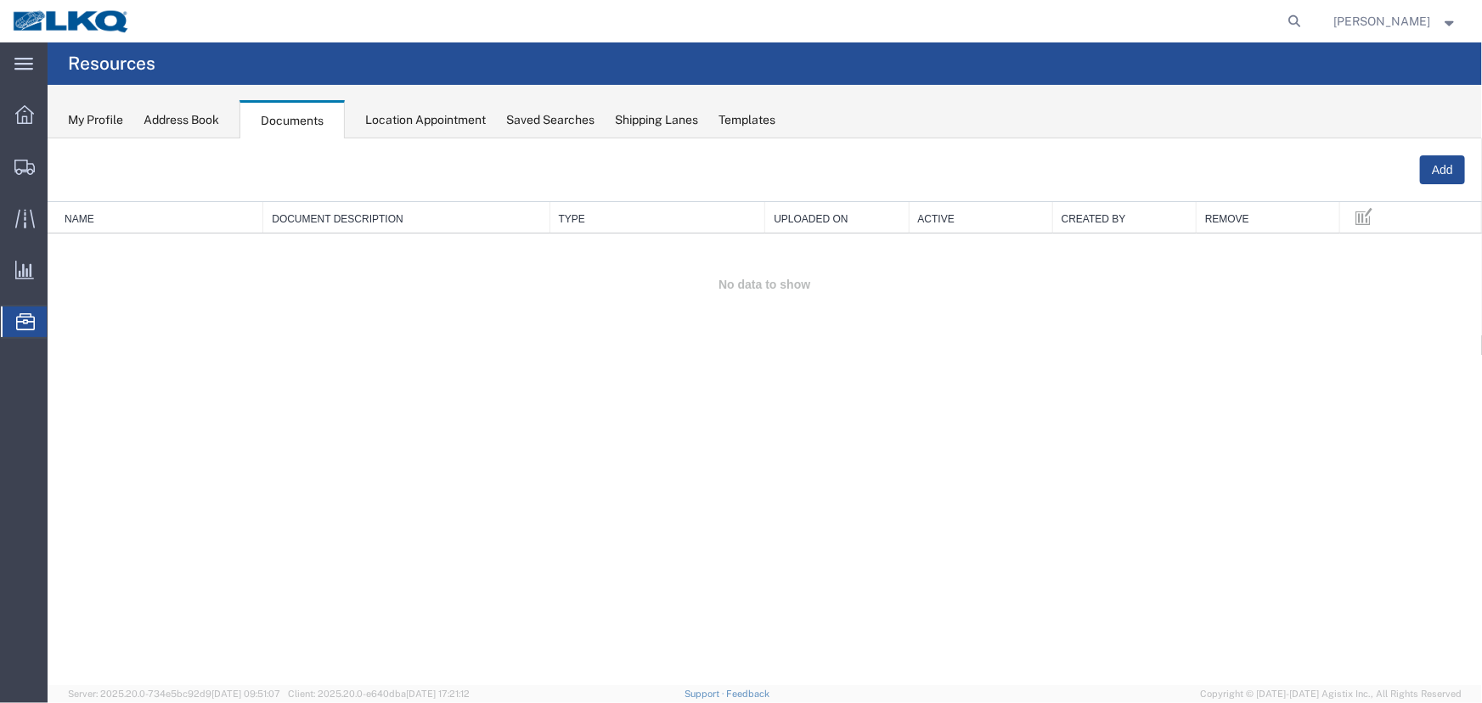
click at [416, 119] on div "Location Appointment" at bounding box center [425, 120] width 121 height 18
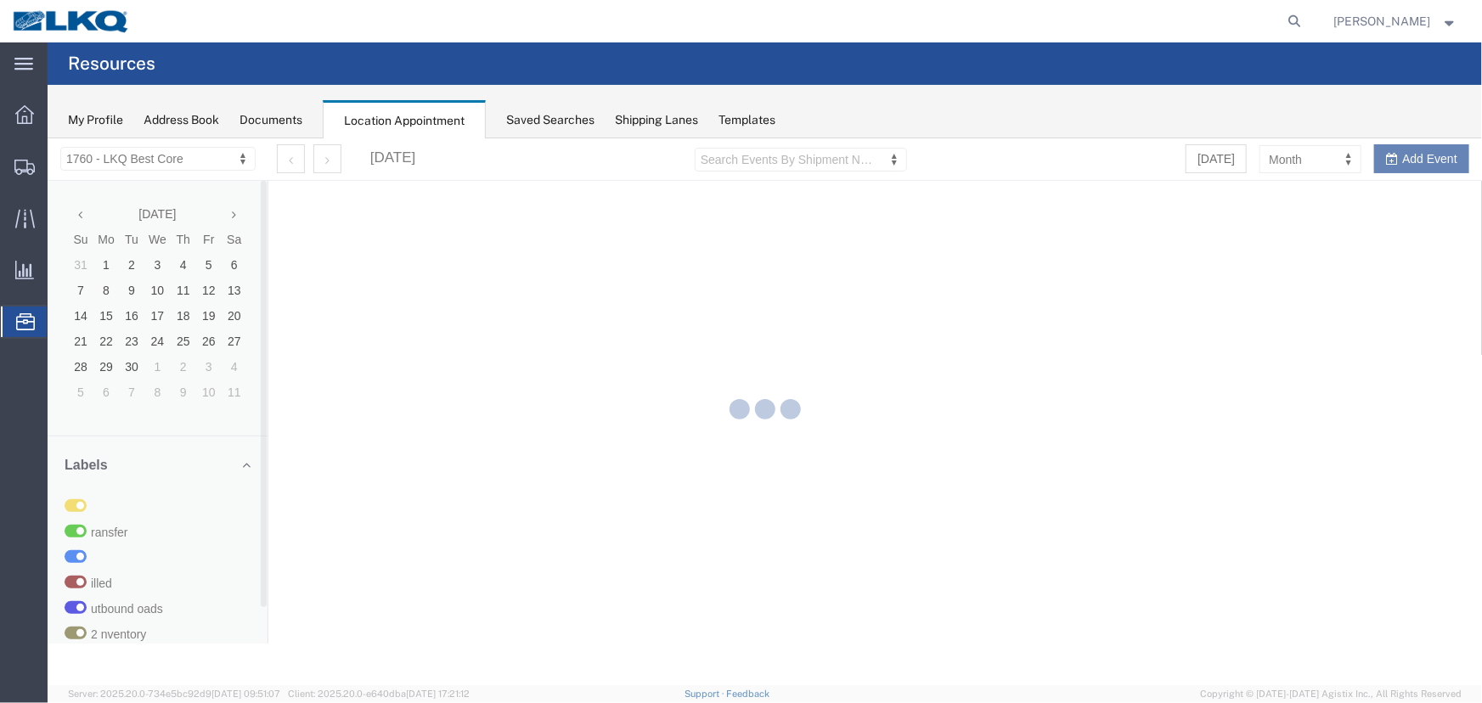
select select "27634"
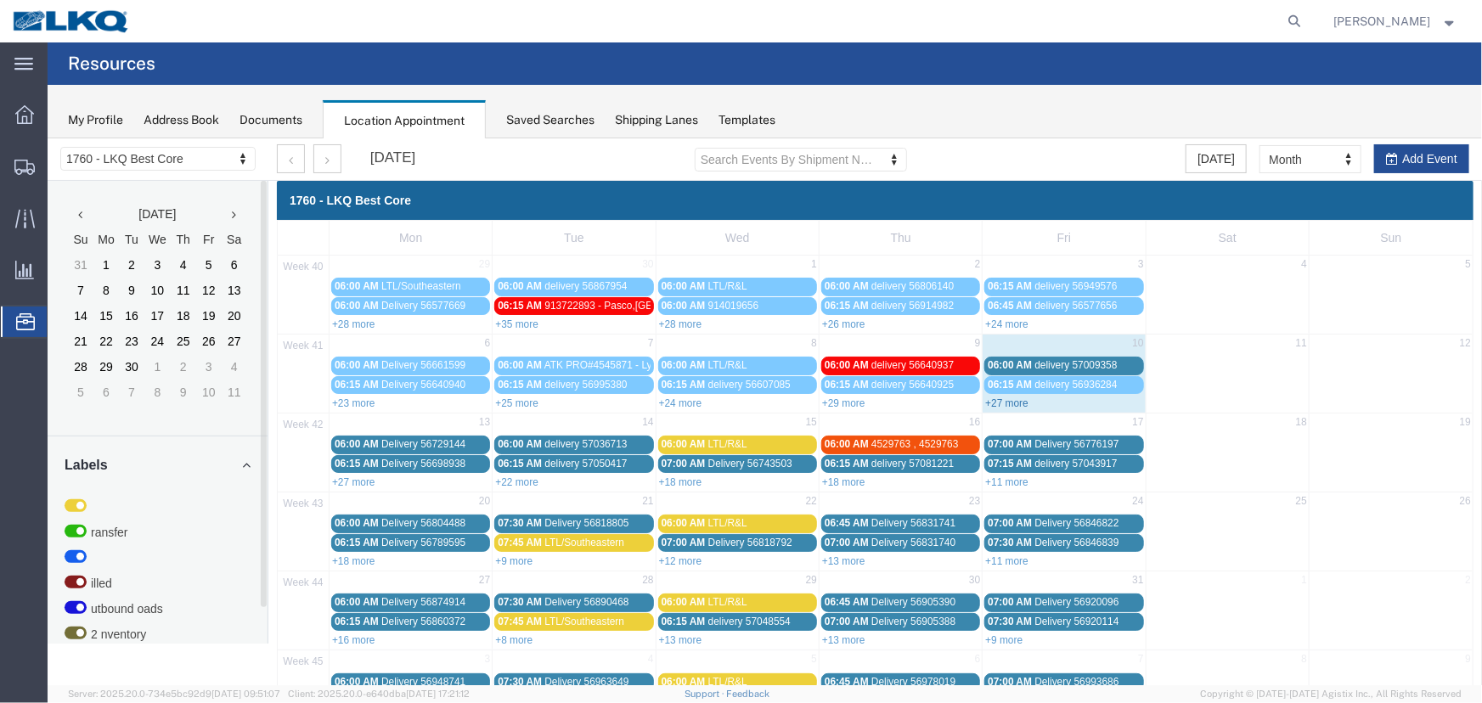
click at [1005, 400] on link "+27 more" at bounding box center [1005, 403] width 43 height 12
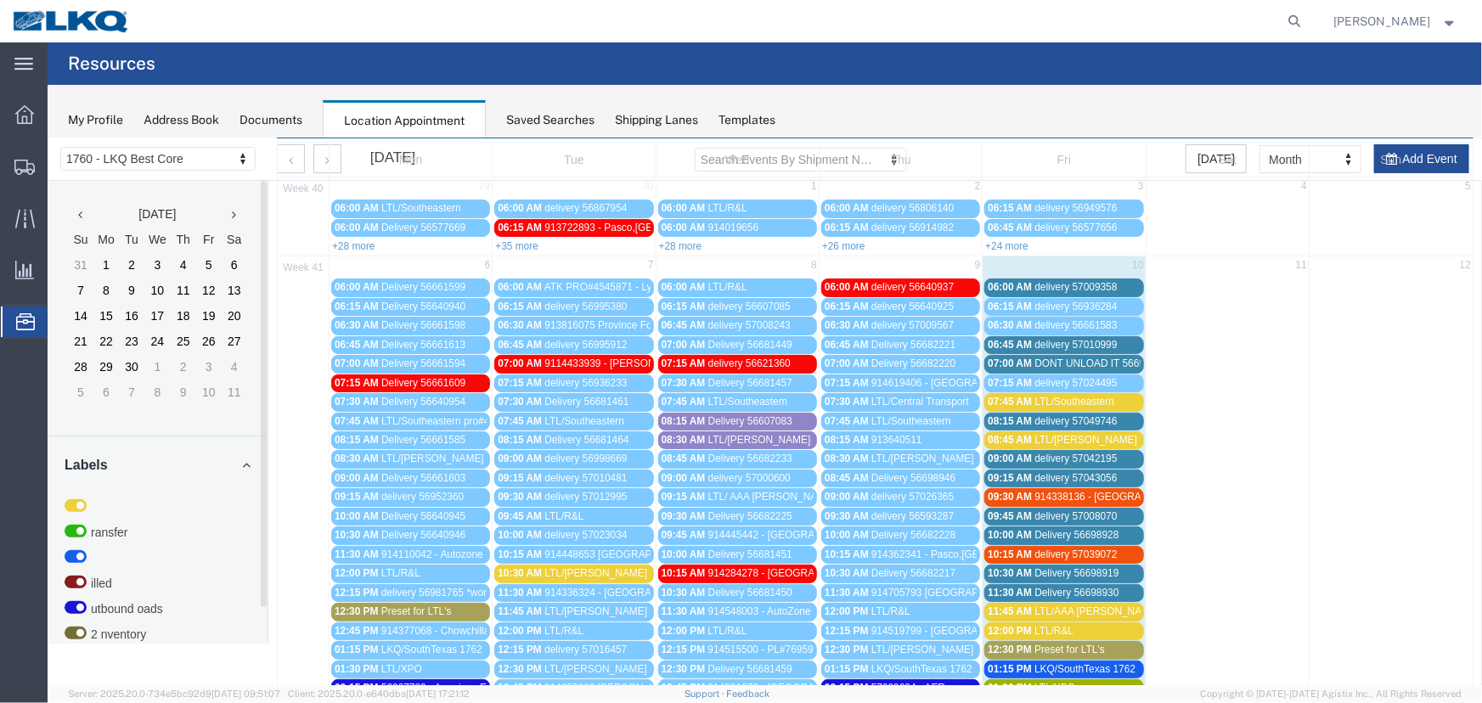
scroll to position [76, 0]
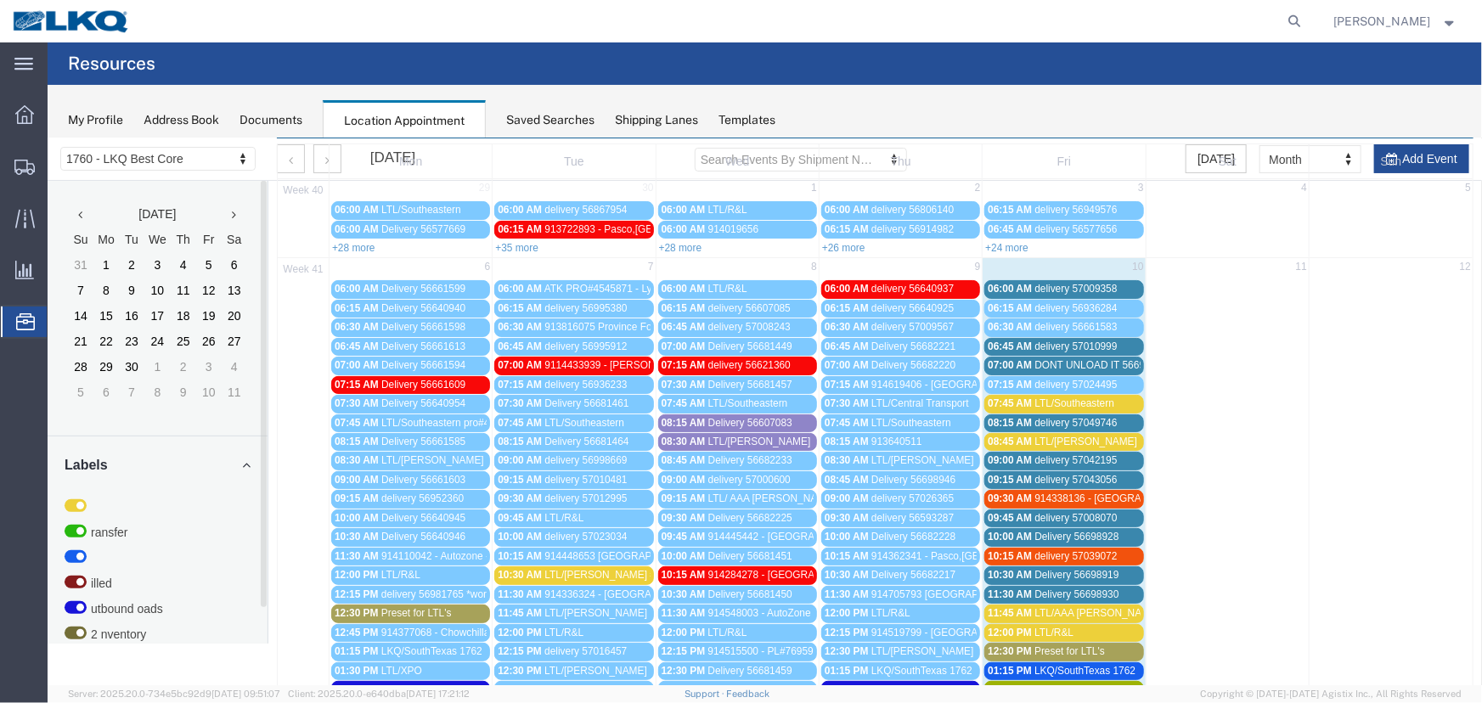
click at [1100, 362] on span "DONT UNLOAD IT 56698922 SEE [PERSON_NAME]" at bounding box center [1153, 364] width 241 height 12
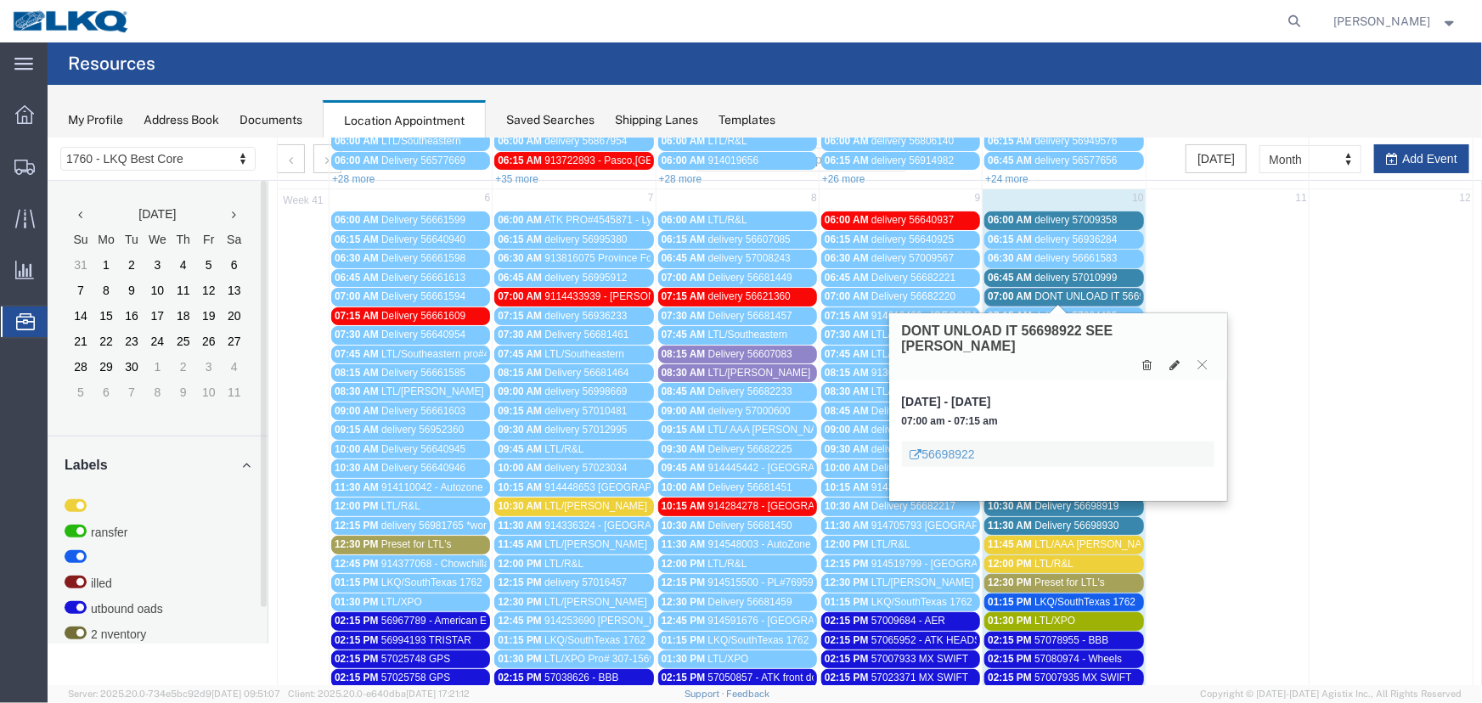
scroll to position [308, 0]
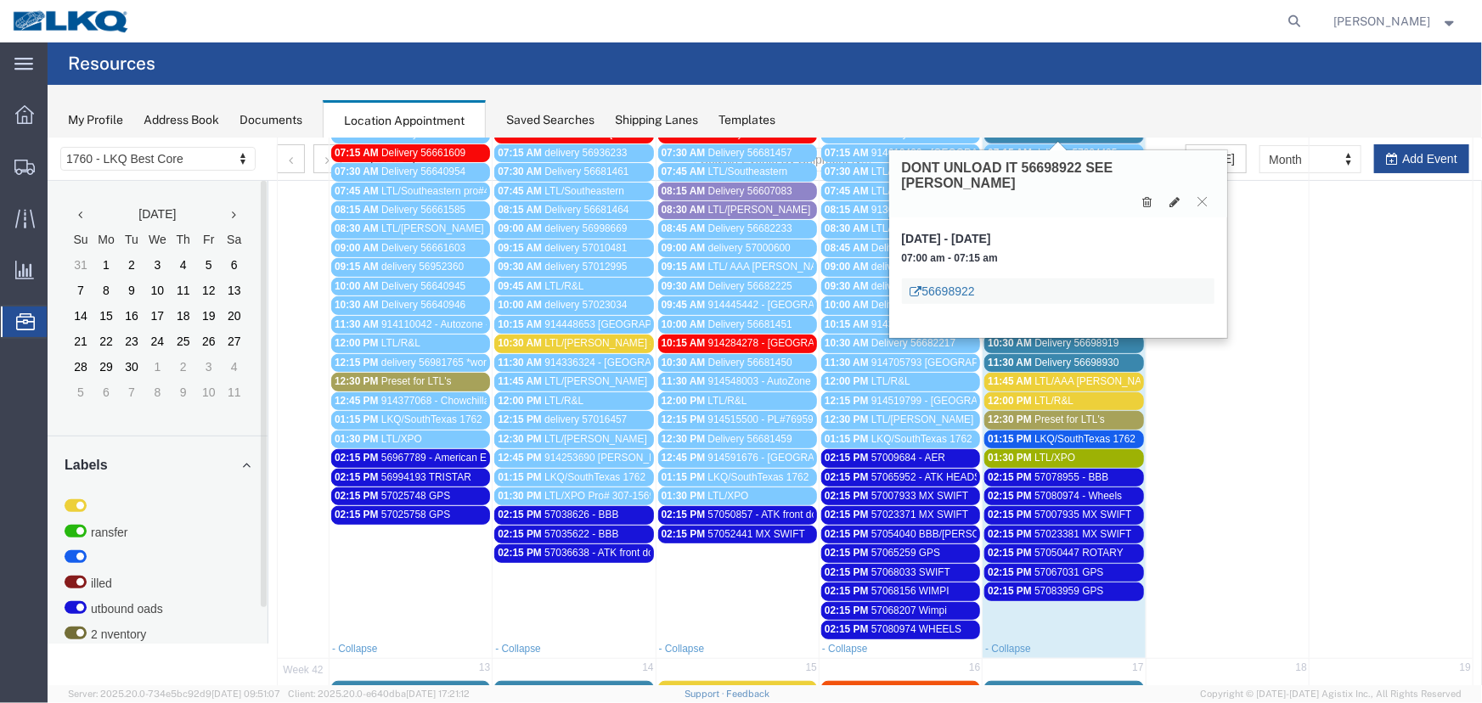
click at [954, 282] on link "56698922" at bounding box center [941, 290] width 65 height 17
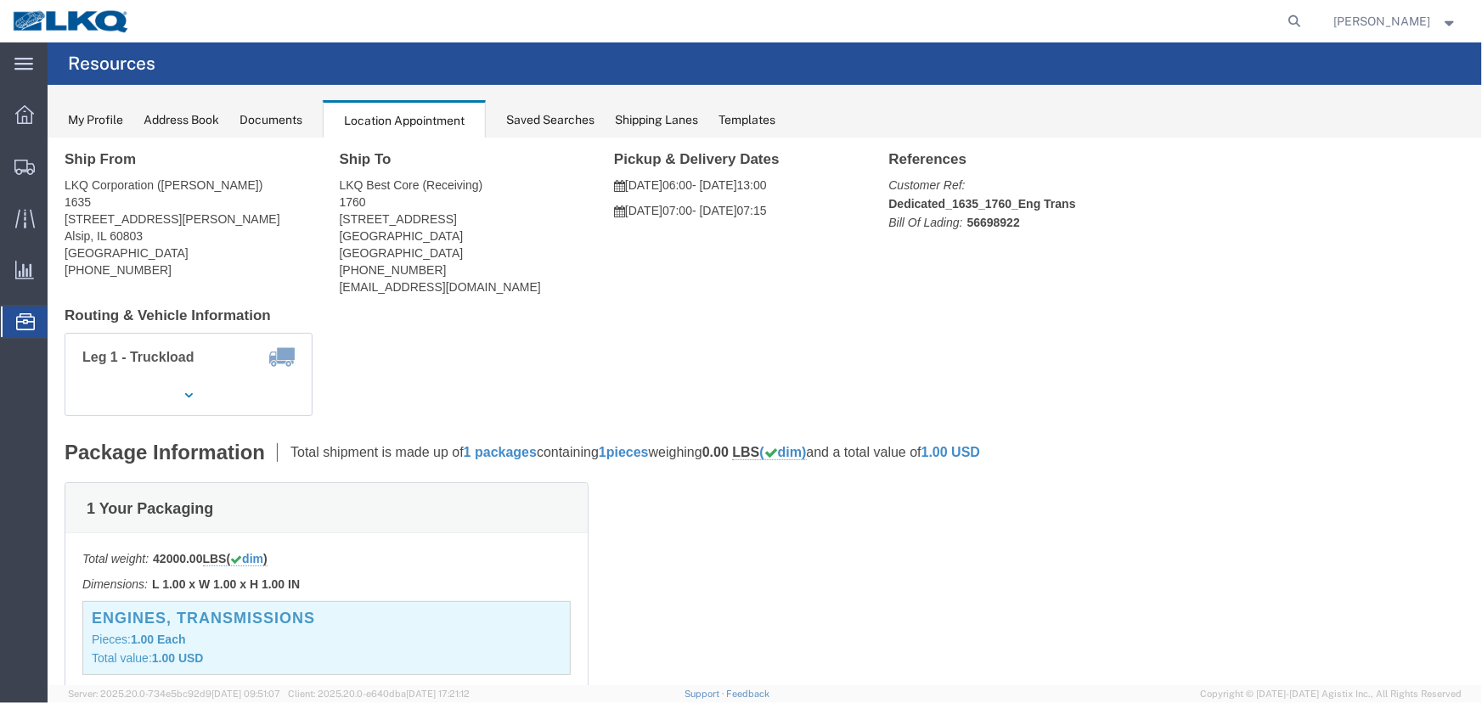
scroll to position [0, 0]
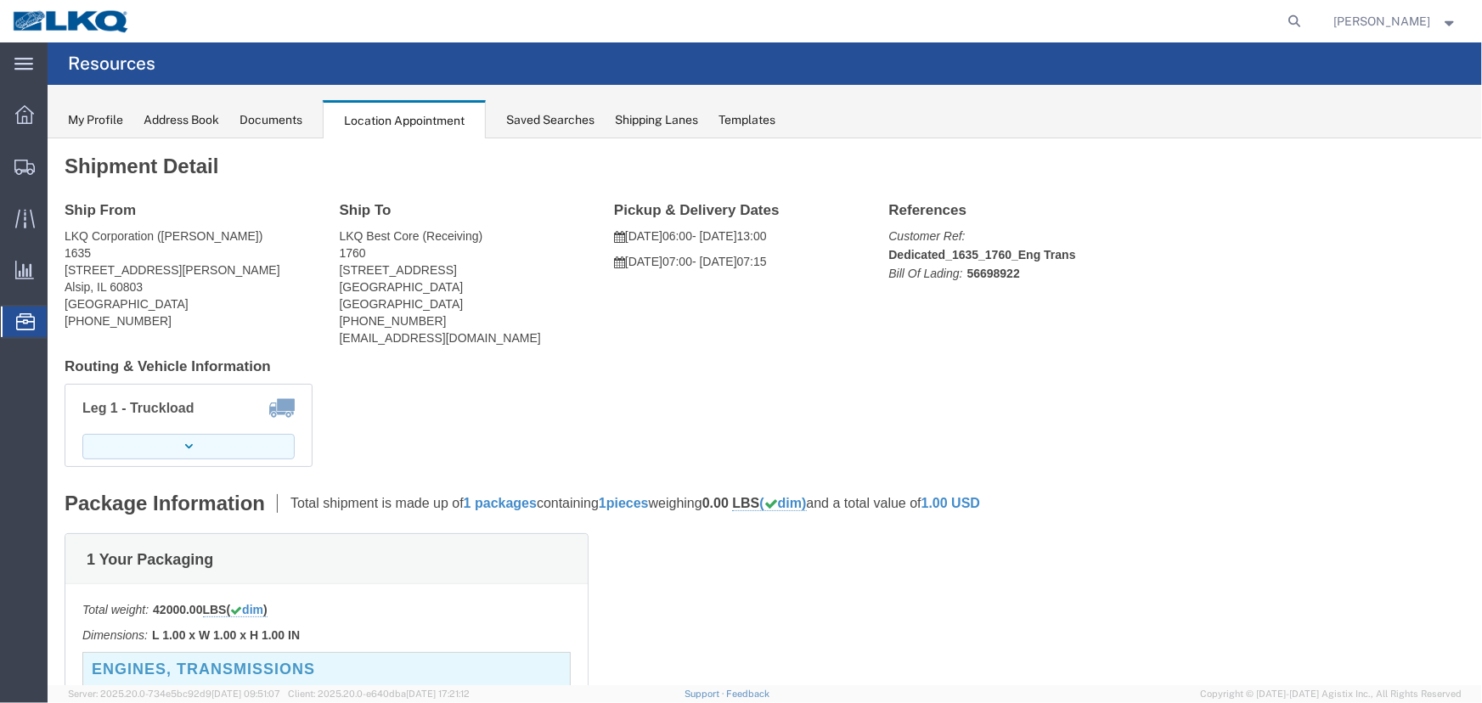
click icon "button"
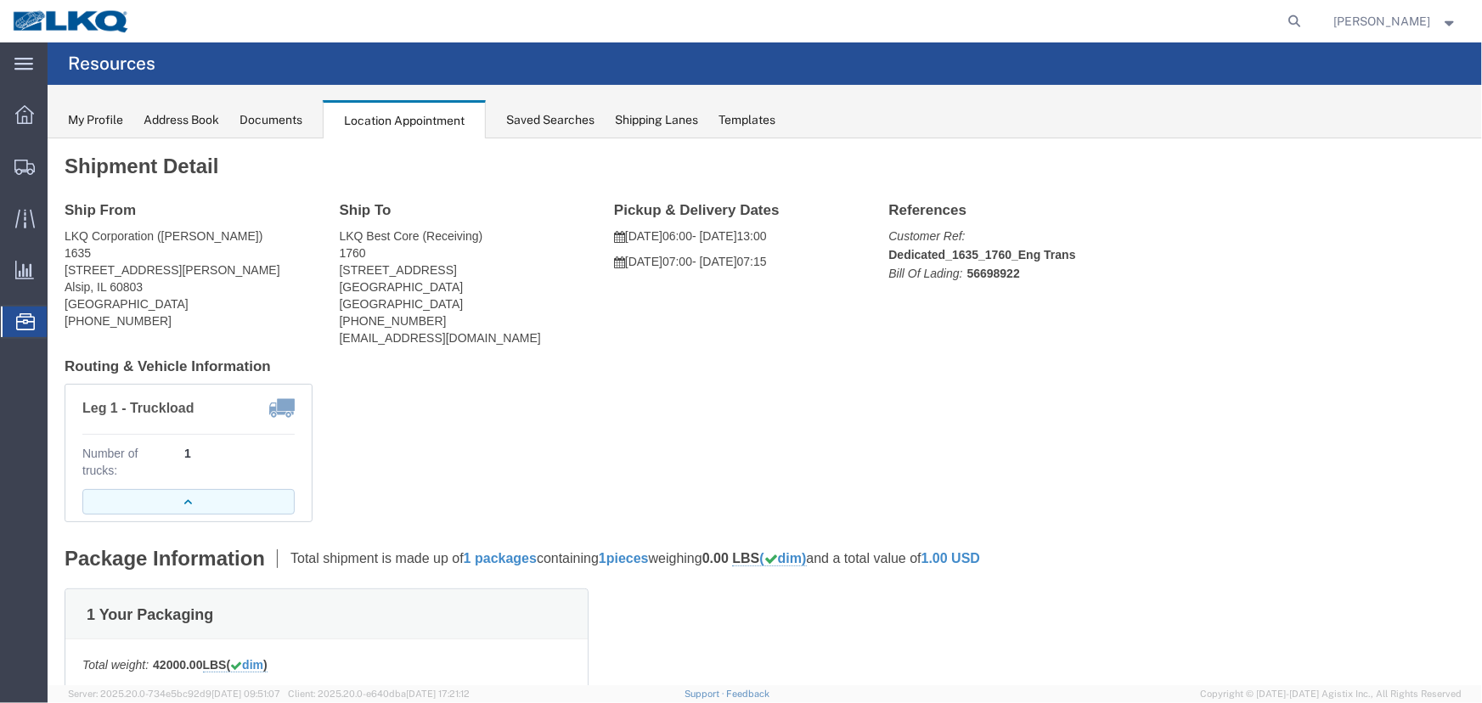
click button "button"
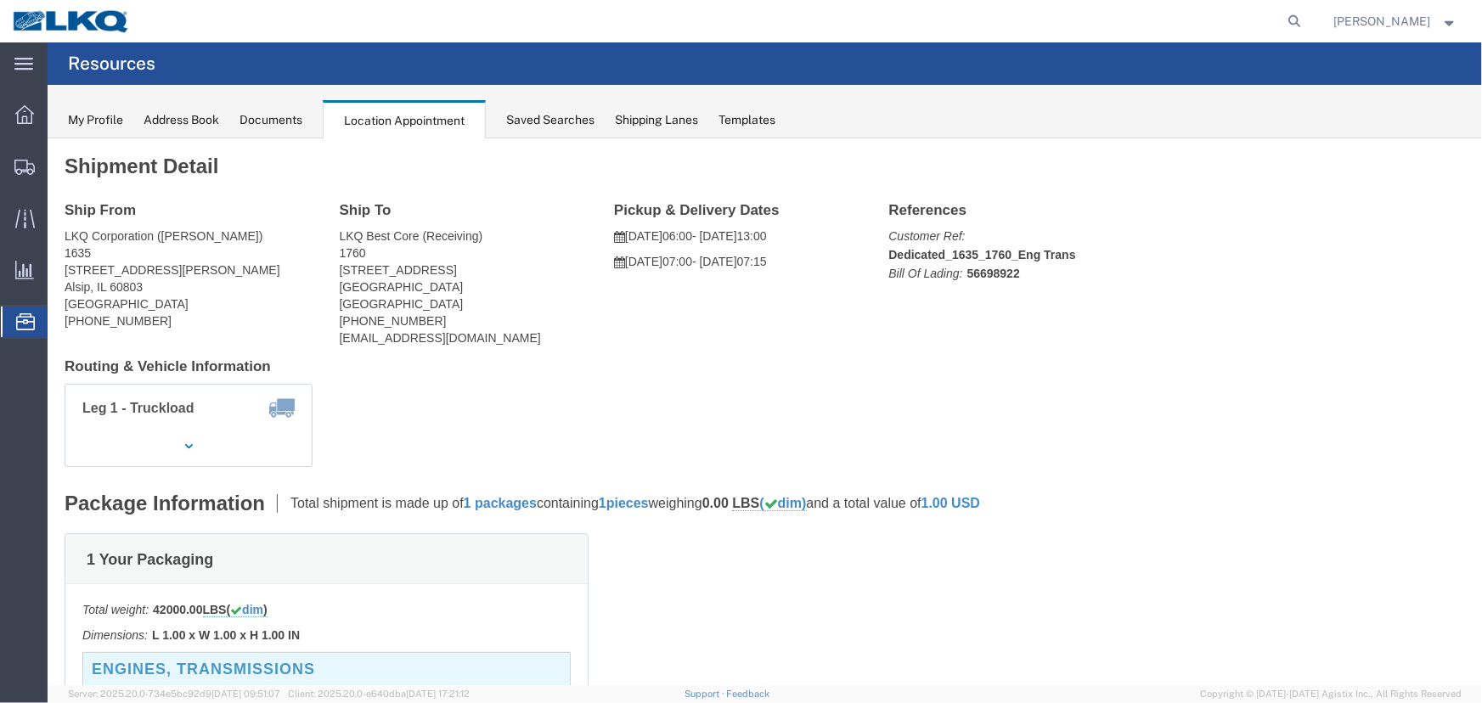
click at [295, 119] on div "Documents" at bounding box center [270, 120] width 63 height 18
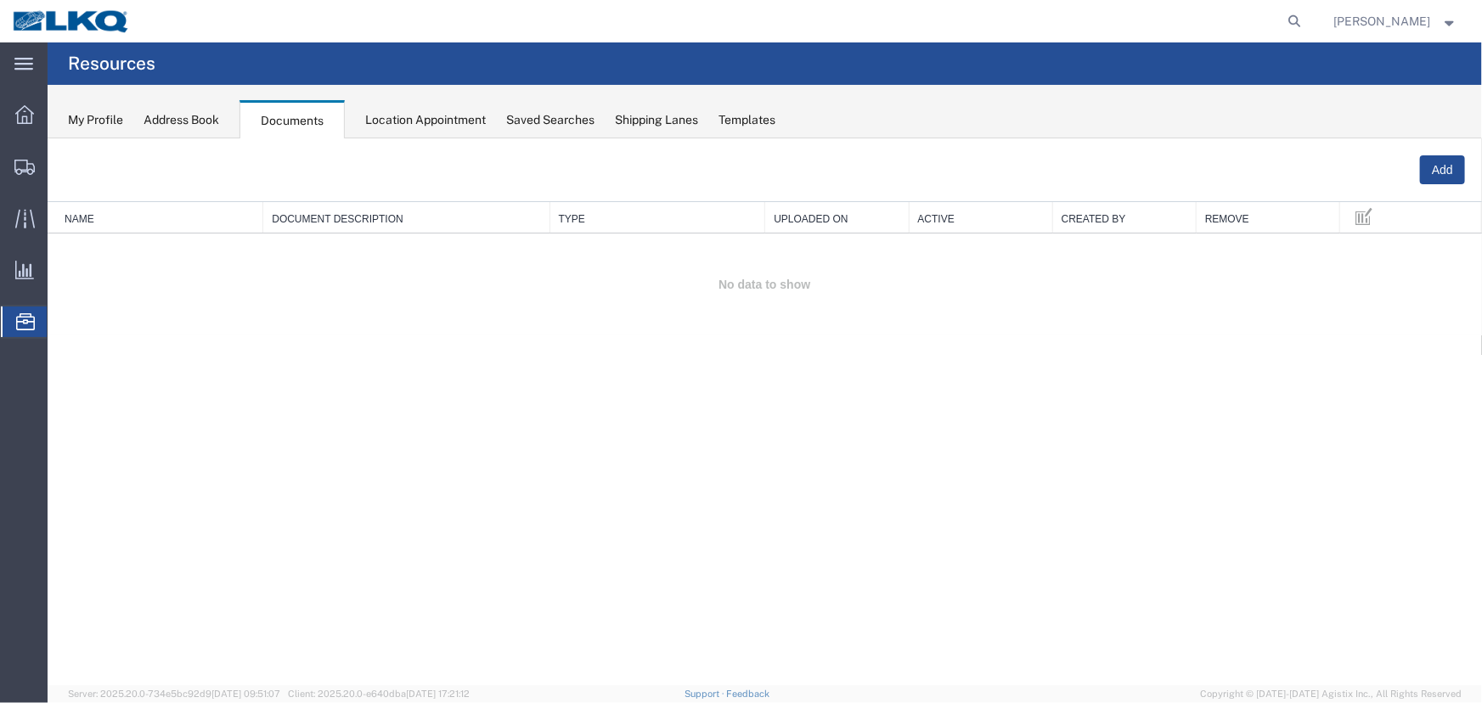
click at [1180, 279] on td "No data to show" at bounding box center [764, 284] width 1434 height 103
click at [0, 0] on span "Location Appointment" at bounding box center [0, 0] width 0 height 0
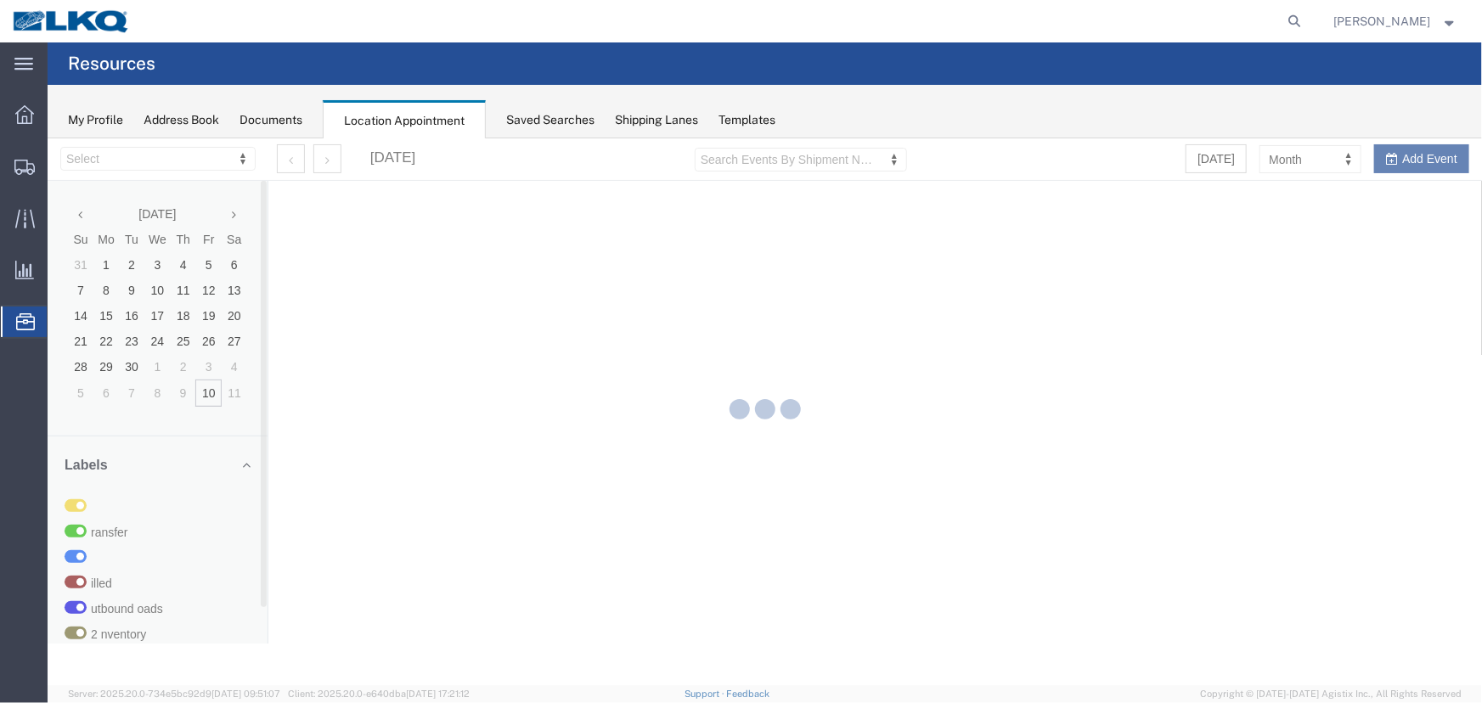
select select "27634"
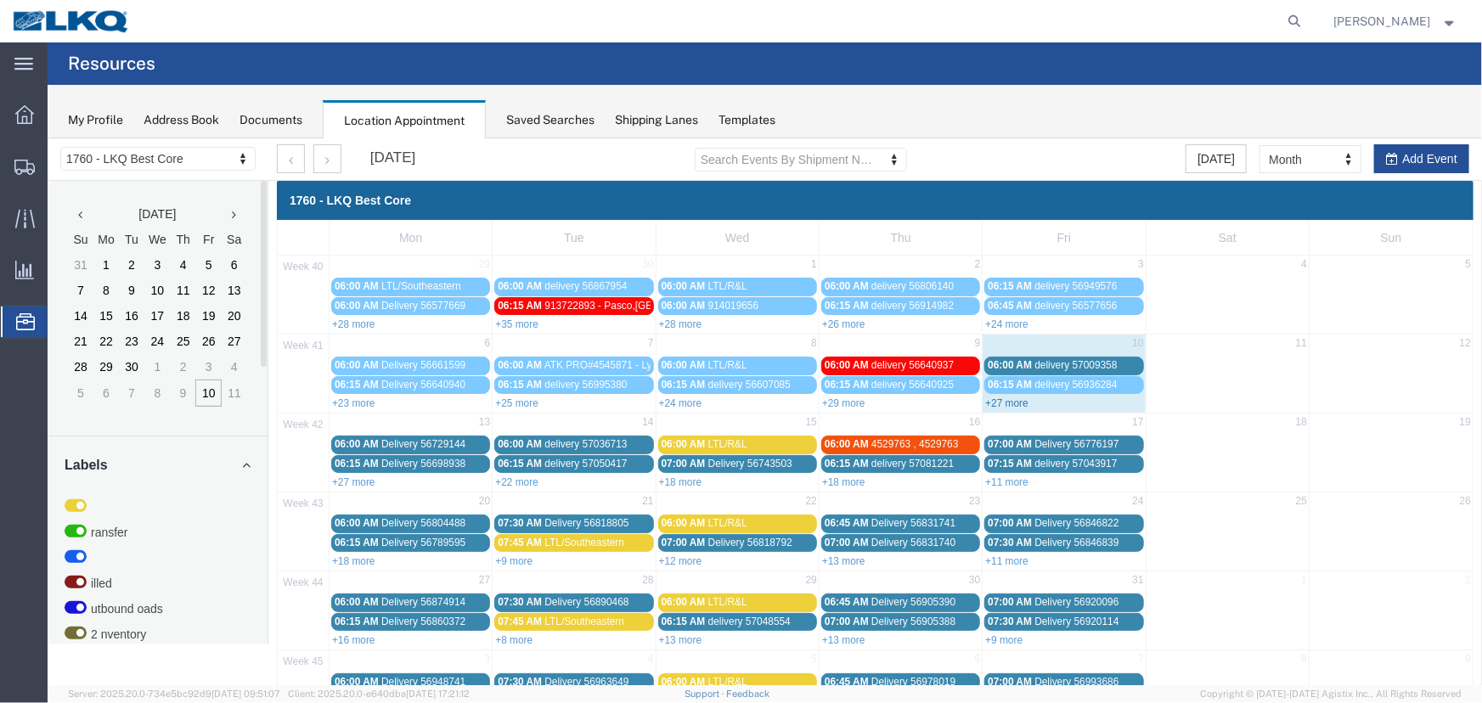
click at [998, 398] on link "+27 more" at bounding box center [1005, 403] width 43 height 12
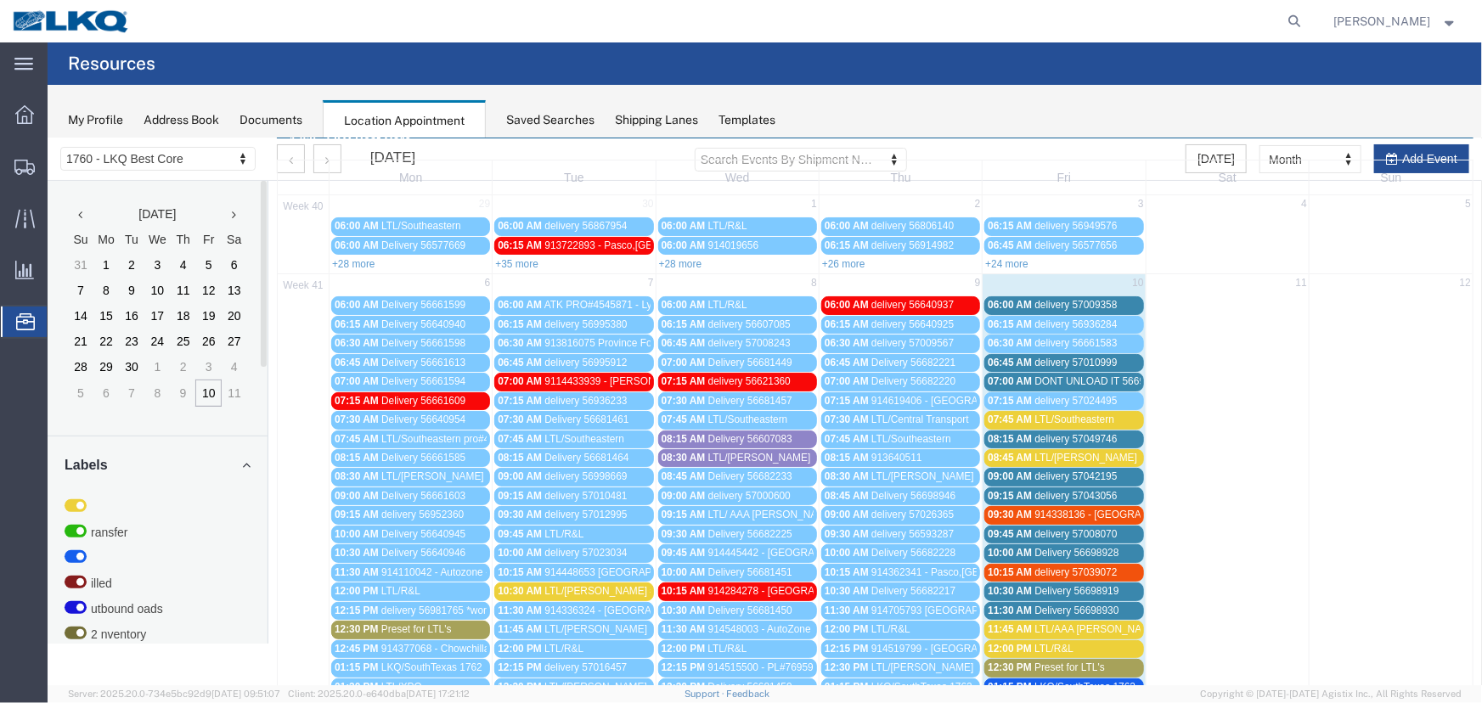
scroll to position [58, 0]
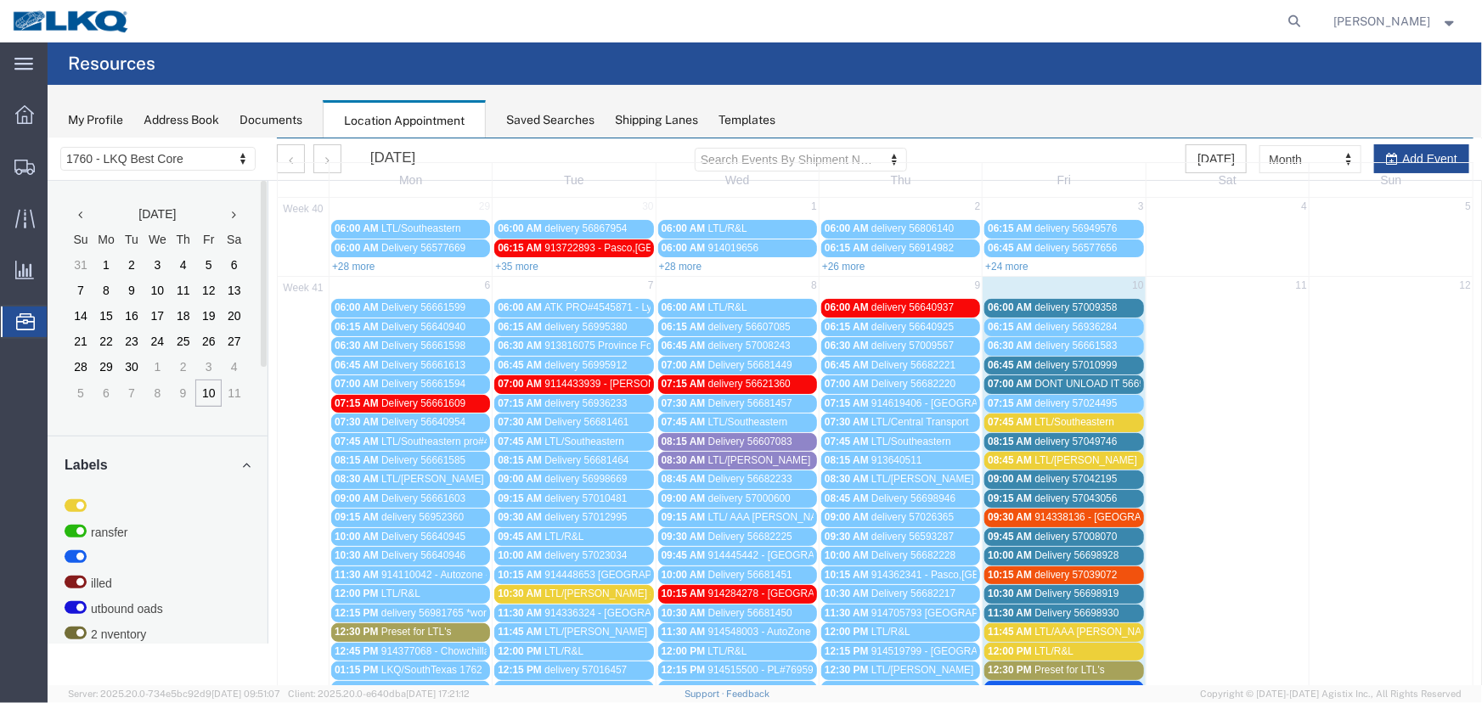
click at [1107, 520] on div "09:30 AM 914338136 - [GEOGRAPHIC_DATA], [GEOGRAPHIC_DATA] - truck 2 - [PERSON_N…" at bounding box center [1063, 516] width 152 height 13
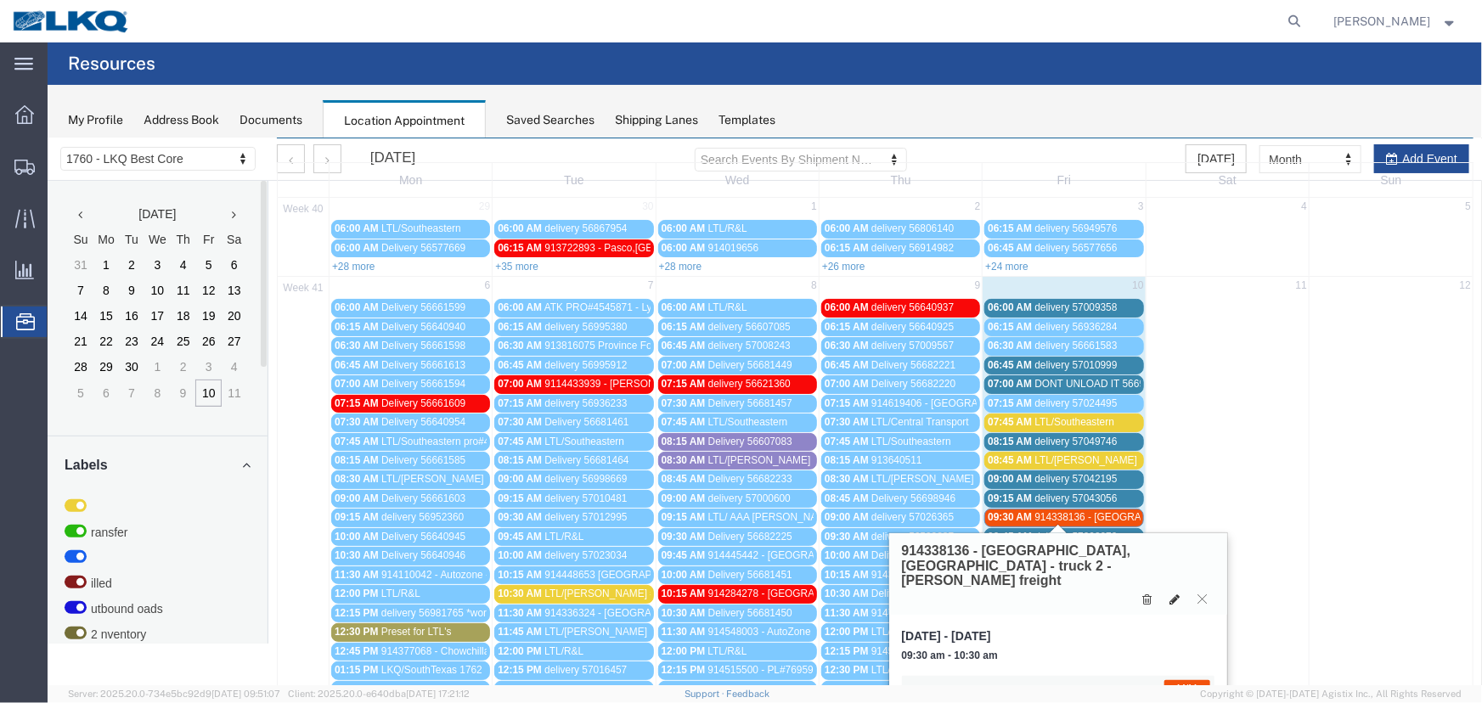
click at [1174, 593] on icon at bounding box center [1174, 599] width 10 height 12
select select "1"
select select "24"
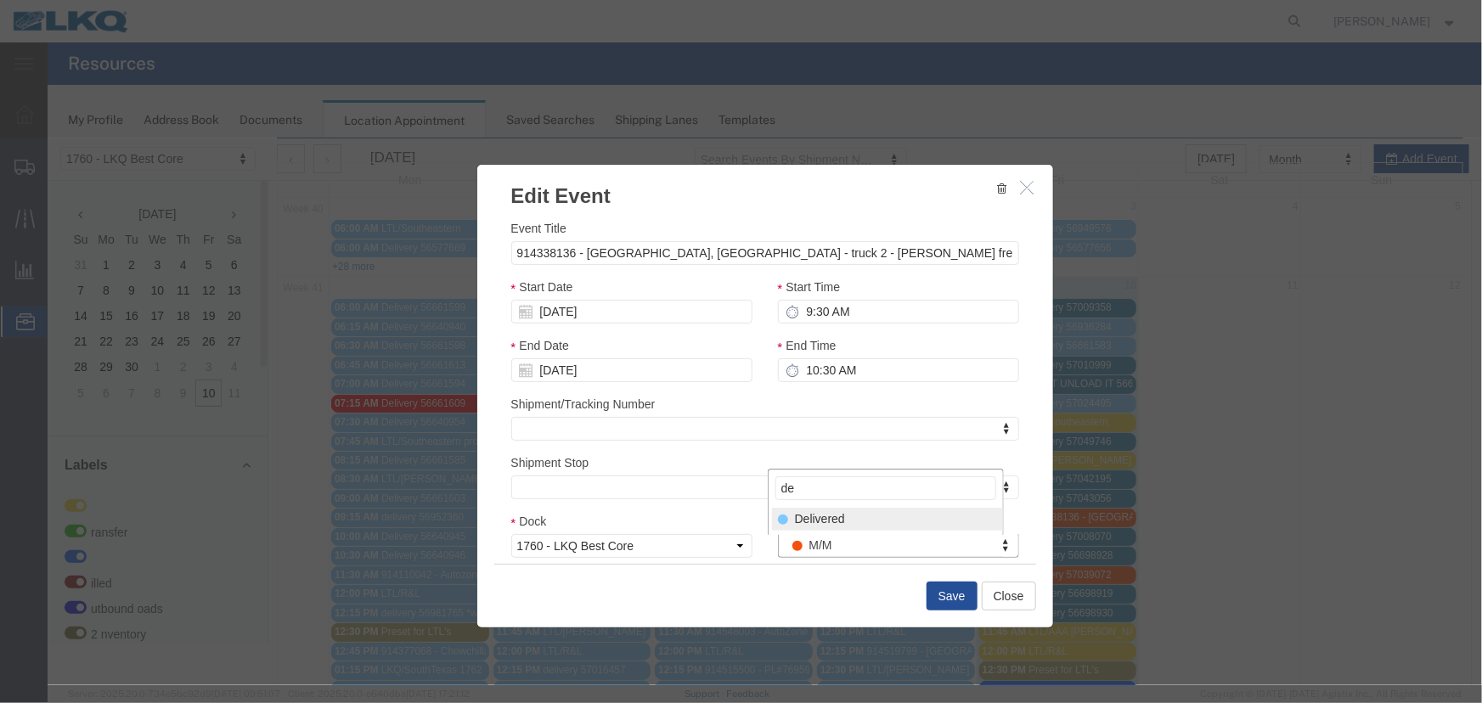
type input "de"
select select "40"
click at [931, 582] on button "Save" at bounding box center [951, 595] width 51 height 29
